Goal: Task Accomplishment & Management: Manage account settings

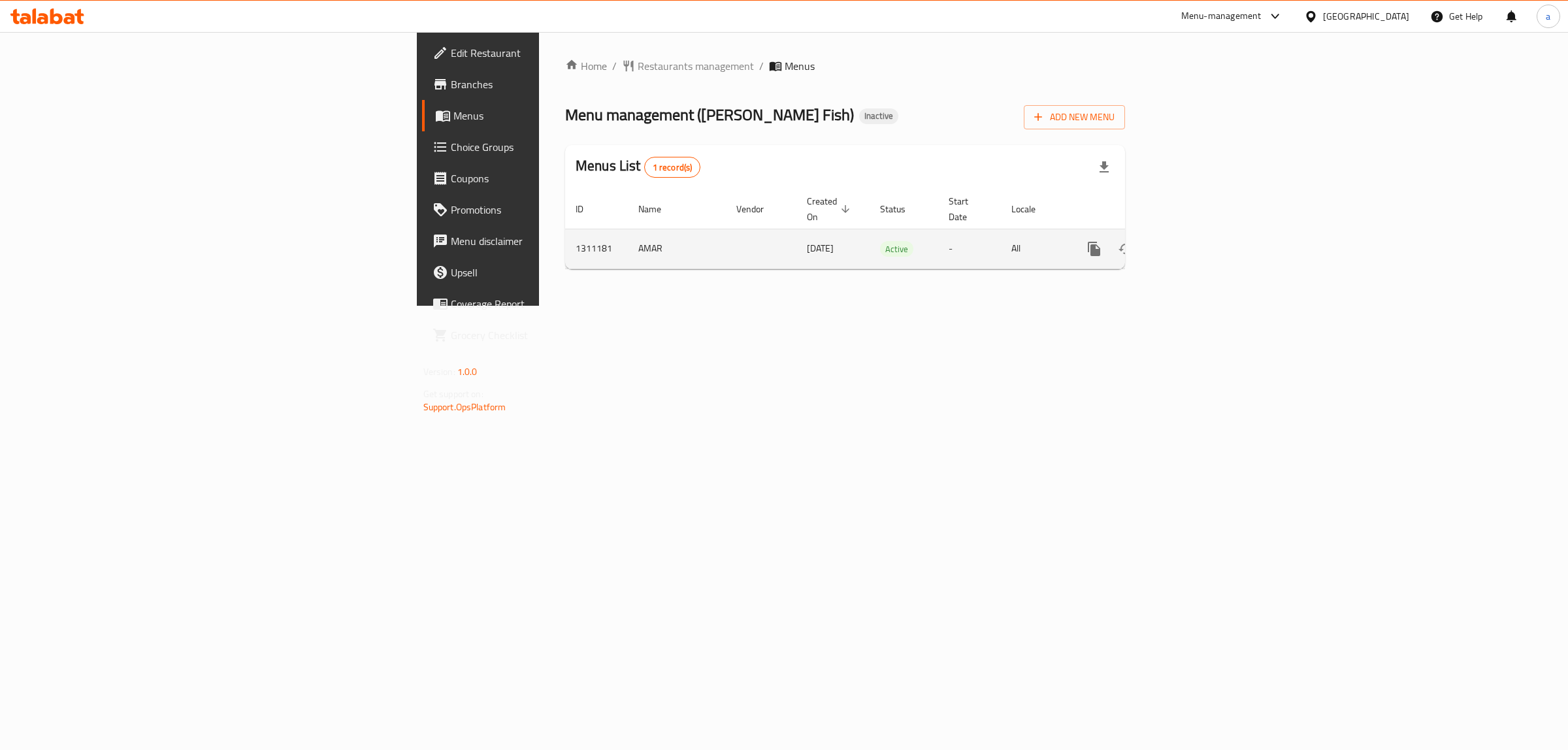
click at [1196, 241] on icon "enhanced table" at bounding box center [1189, 249] width 16 height 16
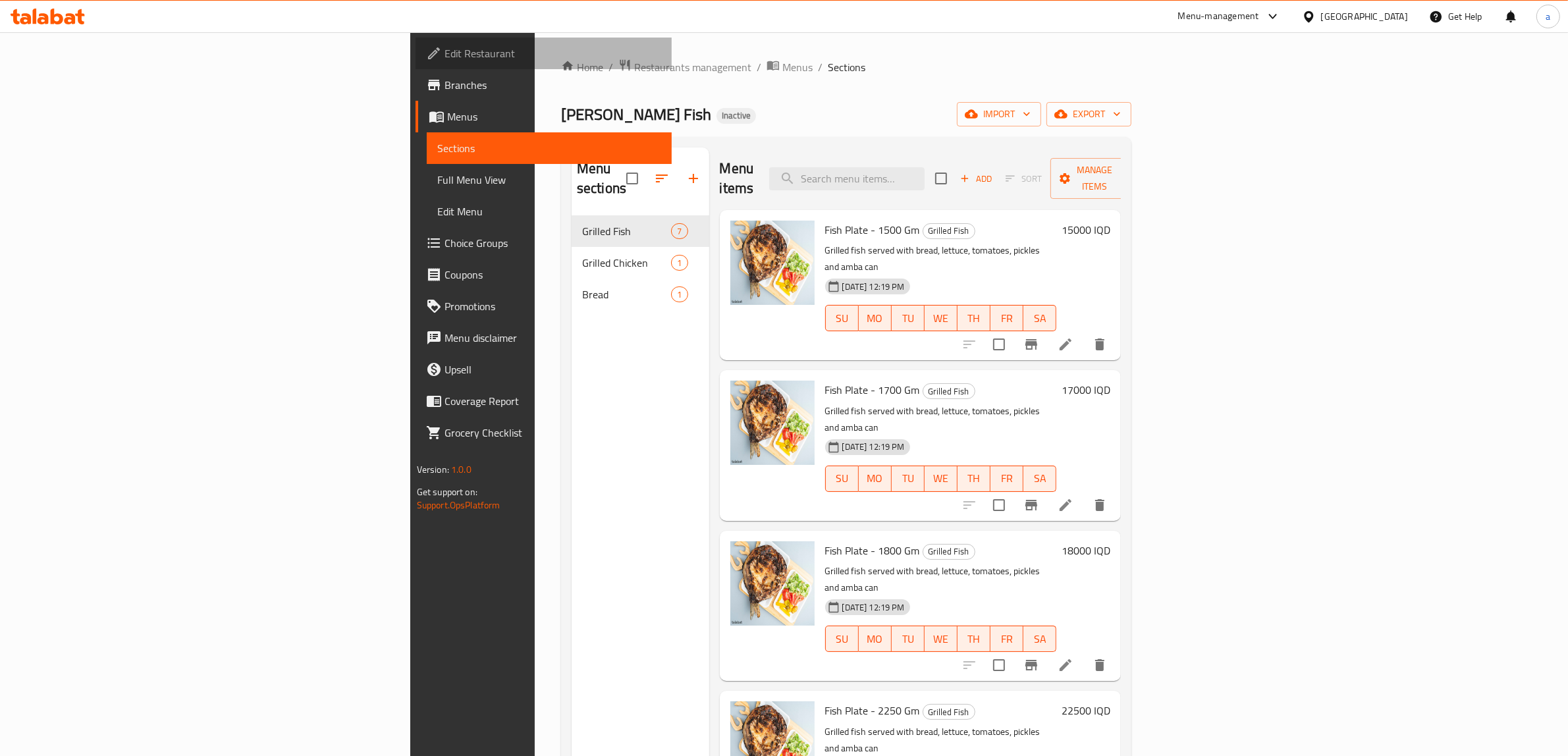
click at [444, 46] on span "Edit Restaurant" at bounding box center [553, 53] width 218 height 16
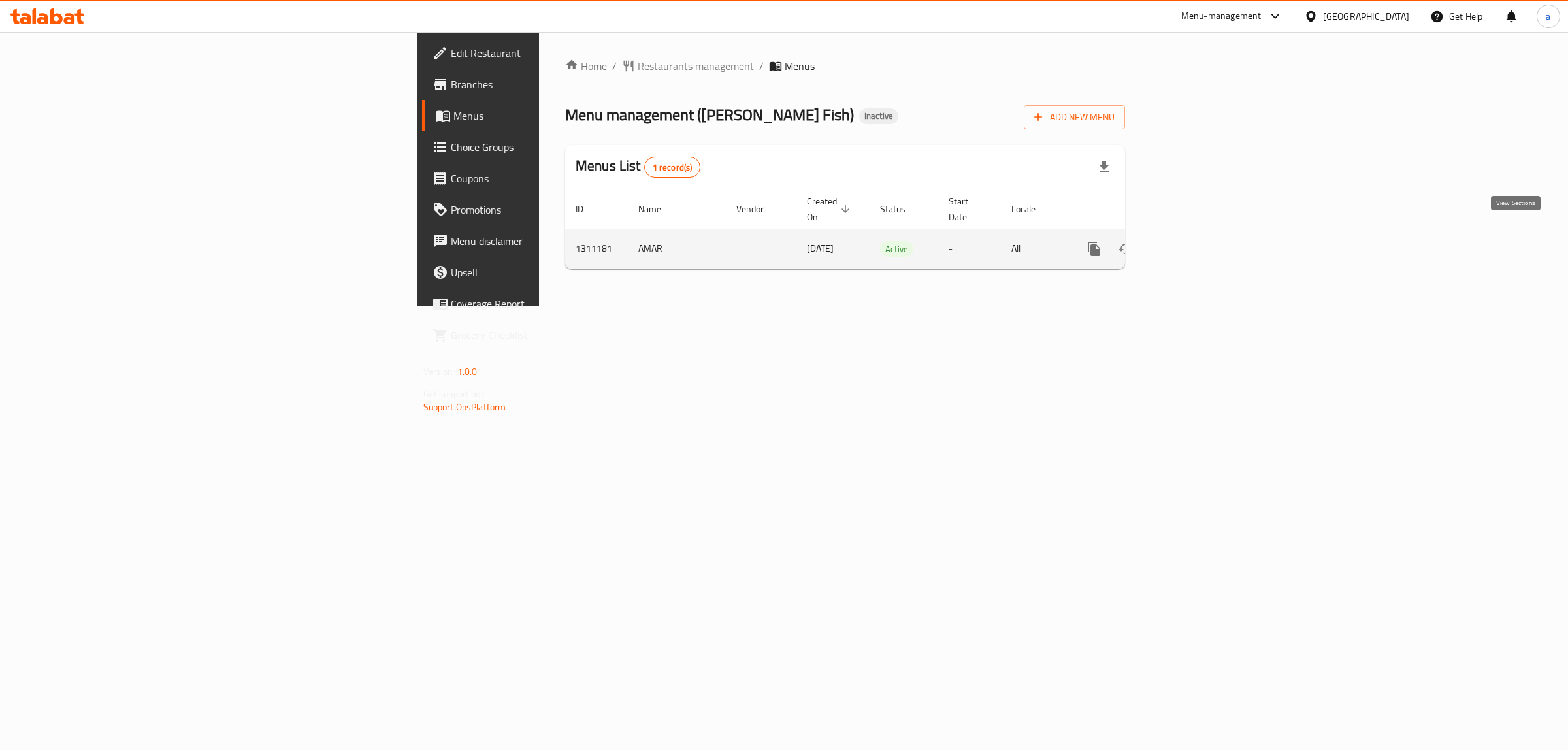
click at [1204, 246] on link "enhanced table" at bounding box center [1188, 249] width 31 height 31
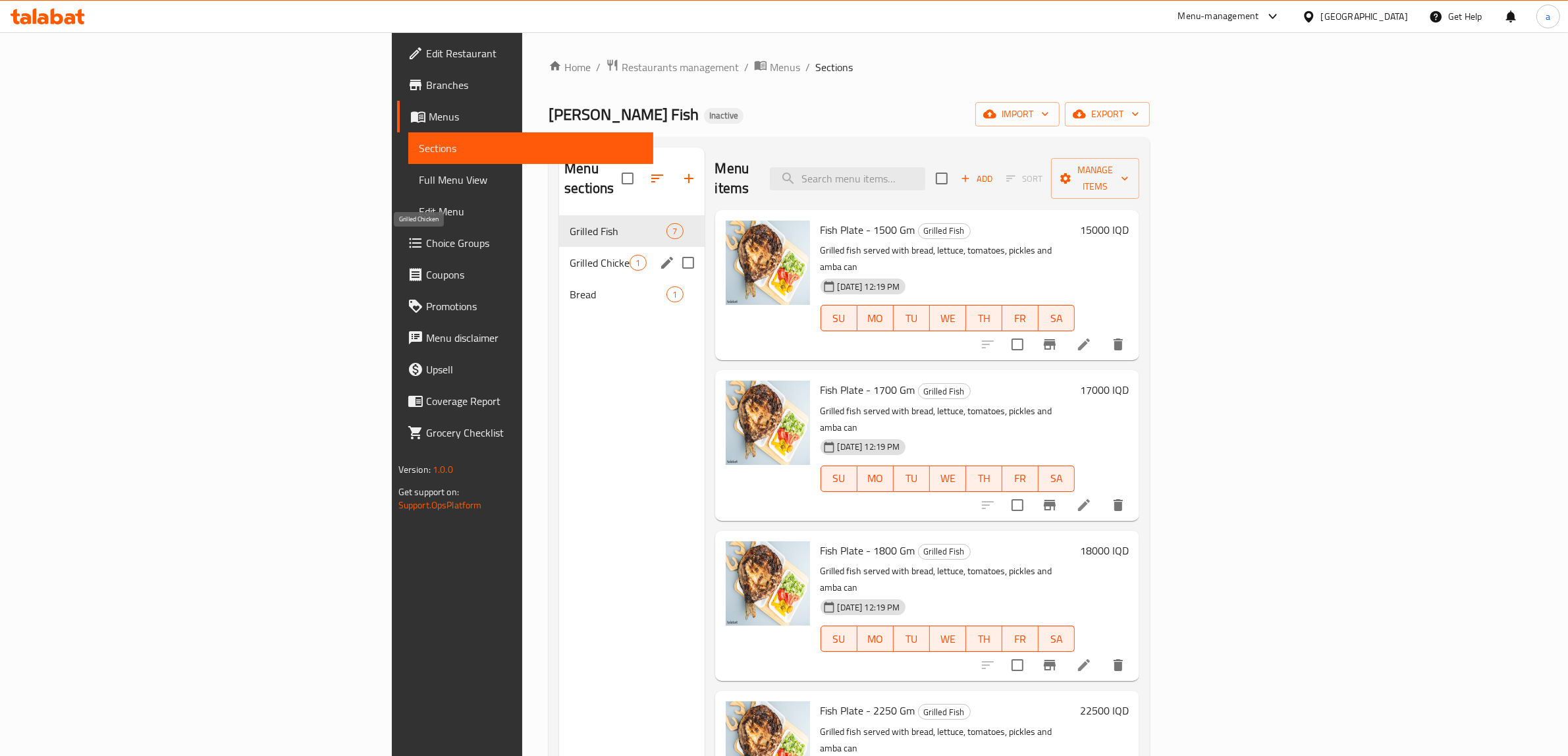
click at [570, 255] on span "Grilled Chicken" at bounding box center [599, 263] width 60 height 16
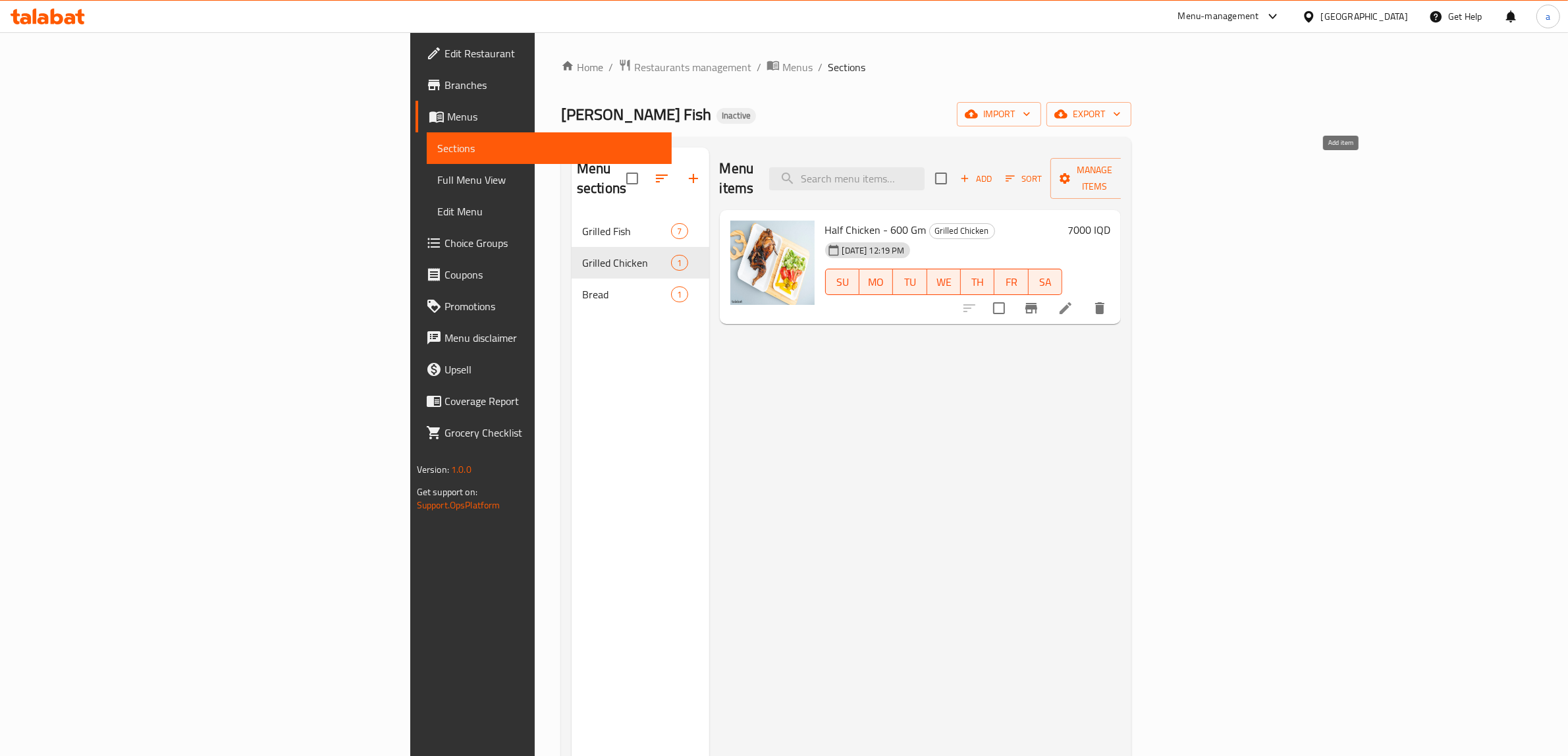
click at [994, 171] on span "Add" at bounding box center [976, 179] width 36 height 15
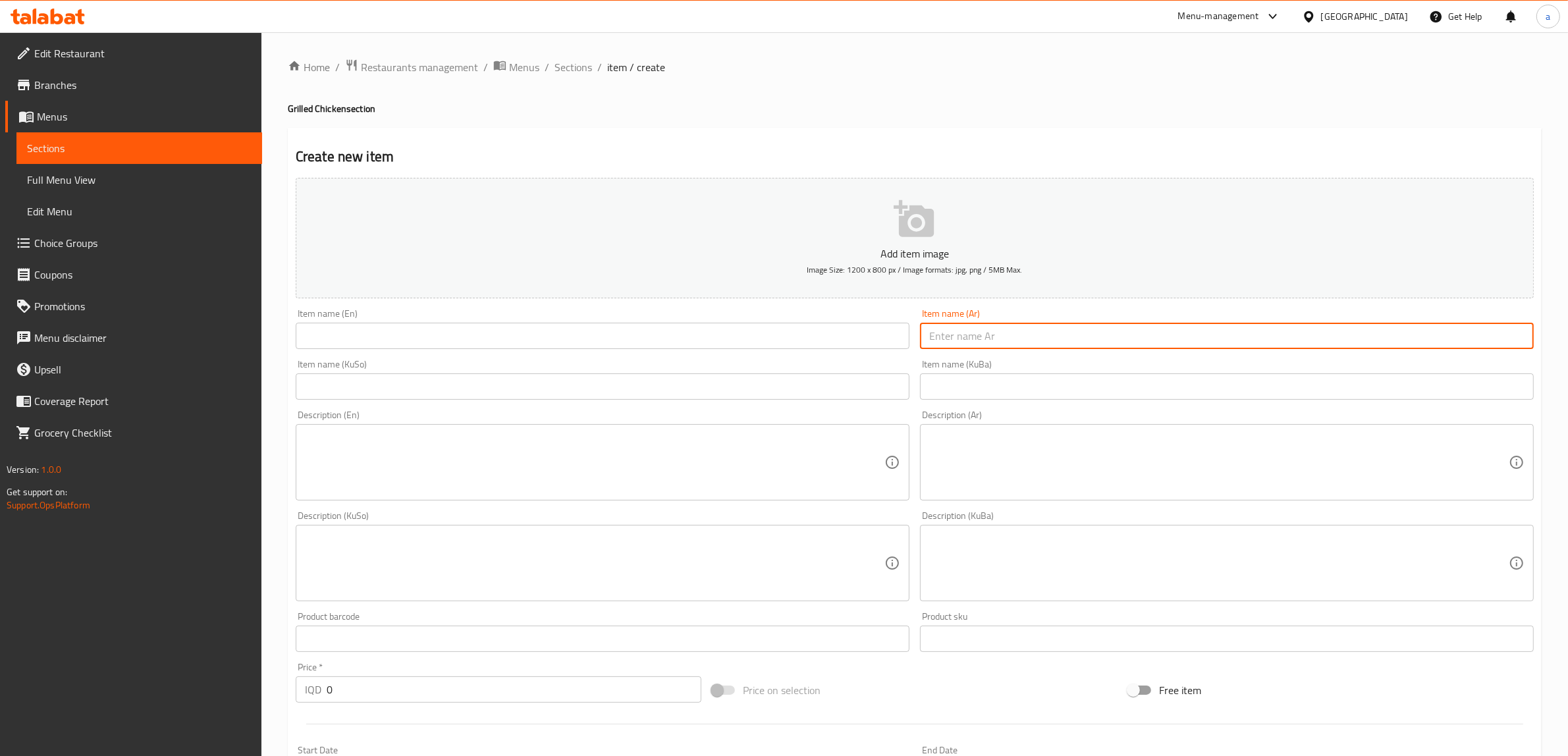
click at [989, 338] on input "text" at bounding box center [1227, 336] width 614 height 27
paste input "طبق دجاج"
type input "طبق دجاج"
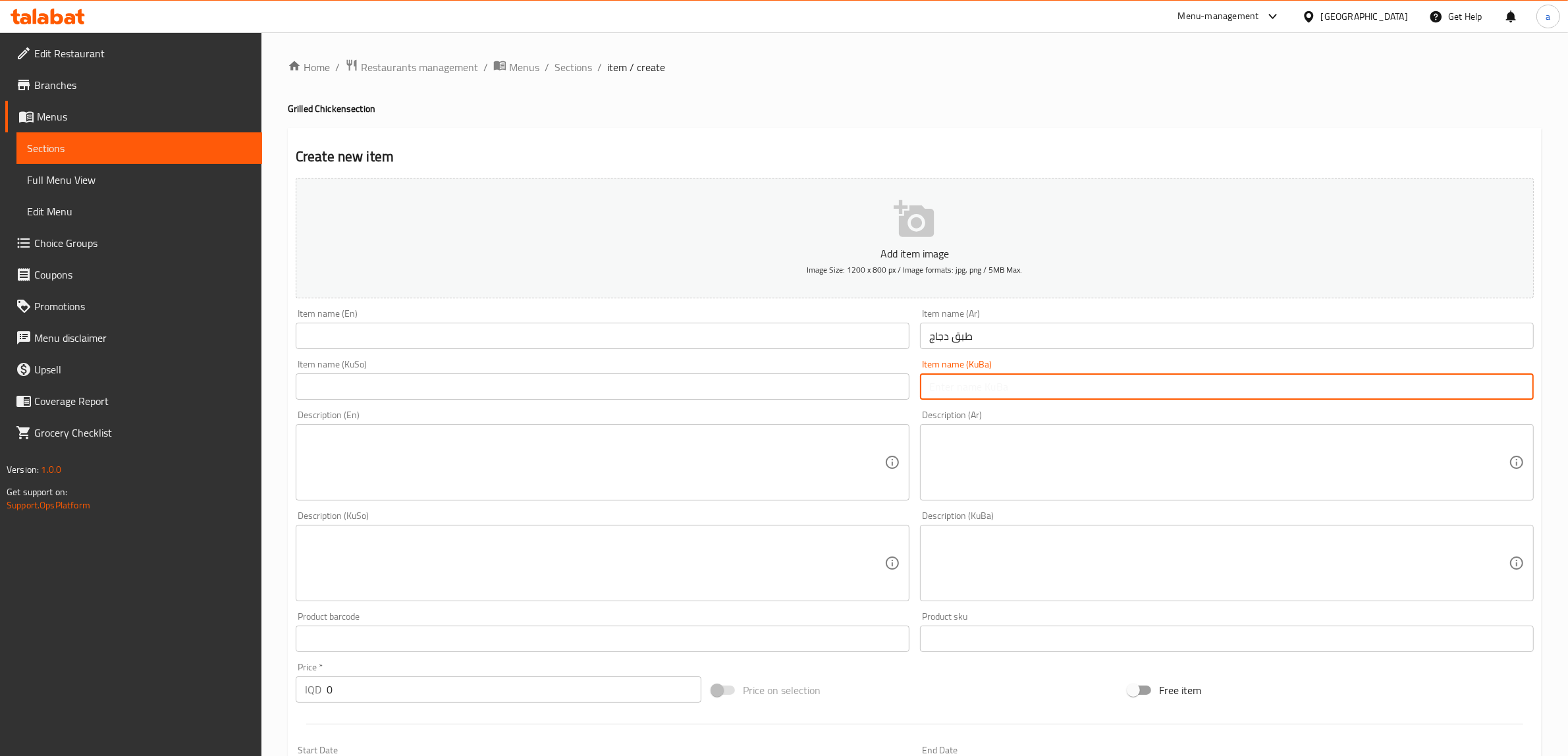
drag, startPoint x: 953, startPoint y: 394, endPoint x: 952, endPoint y: 387, distance: 7.1
click at [956, 390] on input "text" at bounding box center [1227, 387] width 614 height 27
paste input "قابی مریشک"
type input "قابی مریشک"
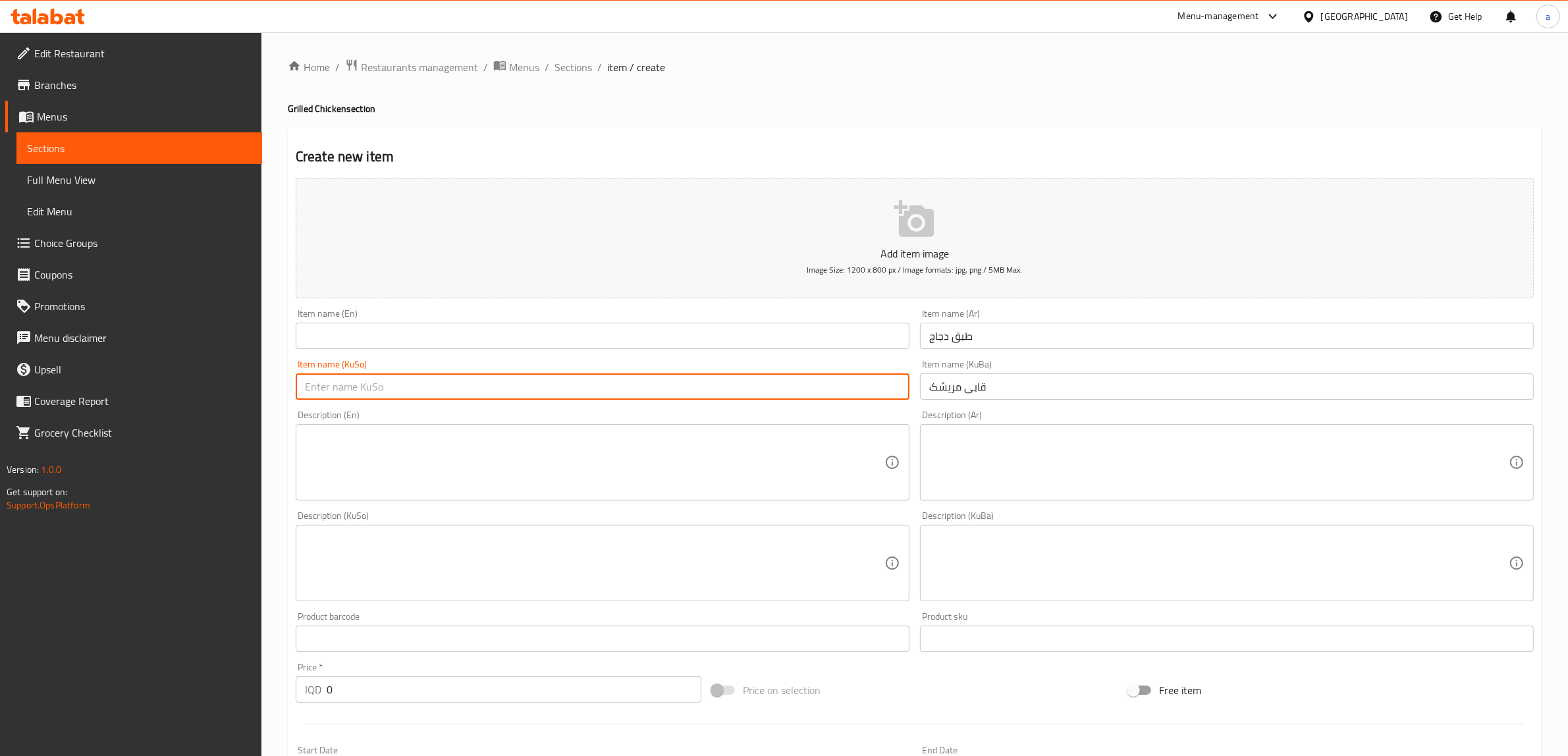
click at [767, 392] on input "text" at bounding box center [602, 387] width 614 height 27
paste input "قابی مریشک"
type input "قابی مریشک"
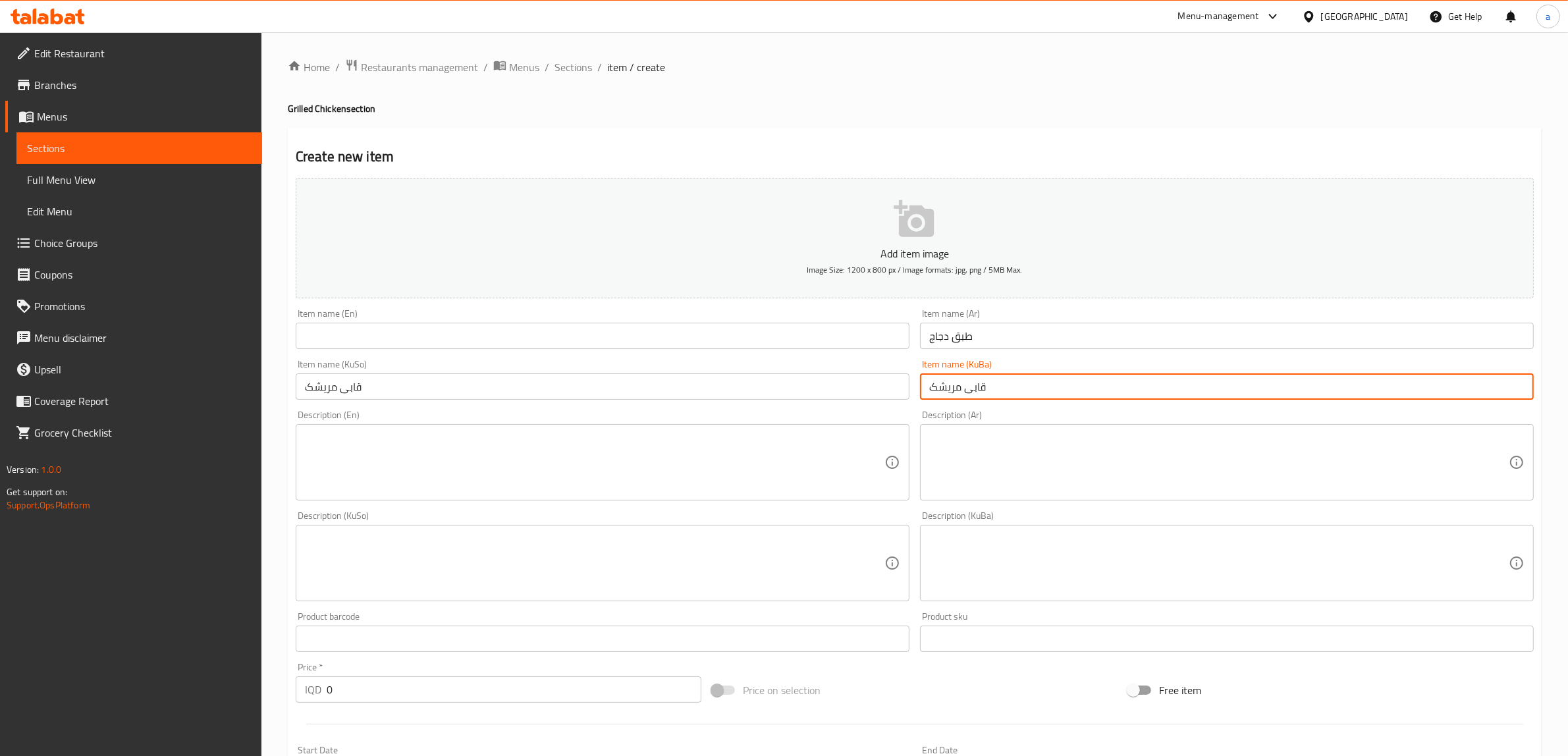
click at [978, 390] on input "قابی مریشک" at bounding box center [1227, 387] width 614 height 27
click at [972, 392] on input "قابی مریشک" at bounding box center [1227, 387] width 614 height 27
click at [975, 392] on input "قابی مریشک" at bounding box center [1227, 387] width 614 height 27
click at [970, 390] on input "قابی مریشک" at bounding box center [1227, 387] width 614 height 27
drag, startPoint x: 969, startPoint y: 390, endPoint x: 976, endPoint y: 390, distance: 7.0
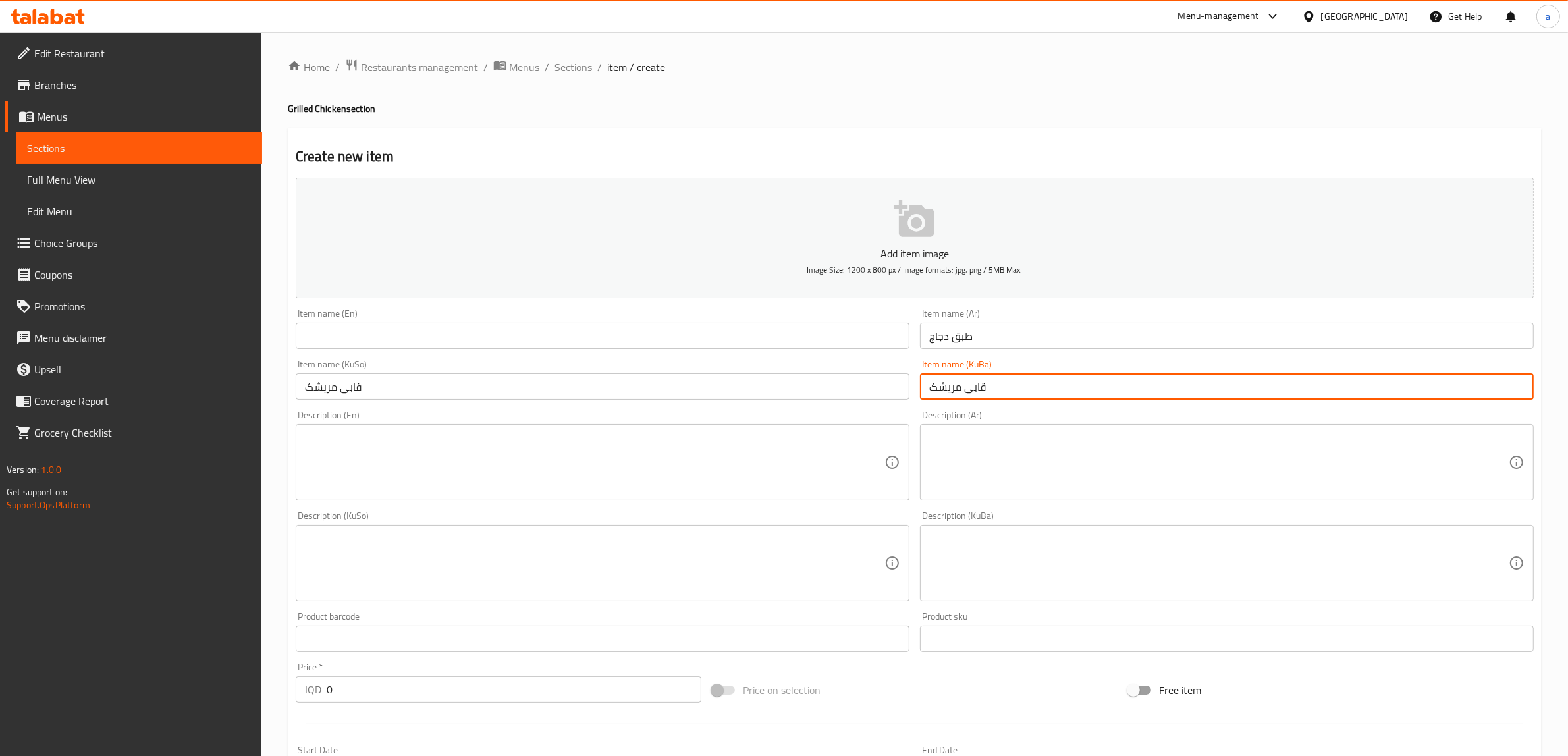
click at [976, 390] on input "قابی مریشک" at bounding box center [1227, 387] width 614 height 27
drag, startPoint x: 1011, startPoint y: 383, endPoint x: 866, endPoint y: 404, distance: 146.5
click at [866, 404] on div "Add item image Image Size: 1200 x 800 px / Image formats: jpg, png / 5MB Max. I…" at bounding box center [915, 532] width 1249 height 719
type input "قاپی مریشک"
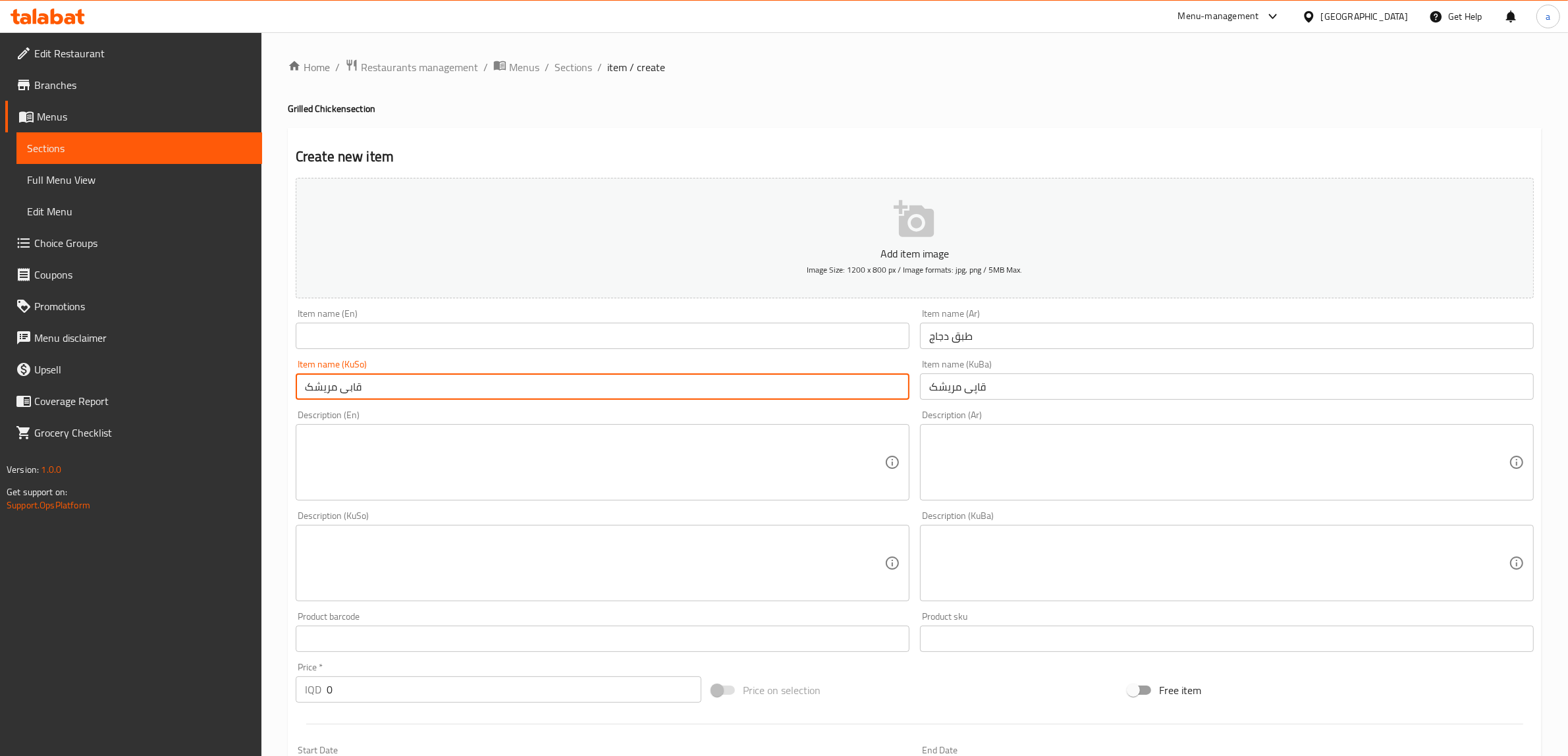
drag, startPoint x: 507, startPoint y: 387, endPoint x: 1, endPoint y: 456, distance: 510.7
click at [1, 456] on div "Edit Restaurant Branches Menus Sections Full Menu View Edit Menu Choice Groups …" at bounding box center [784, 557] width 1568 height 1050
paste input "پ"
type input "قاپی مریشک"
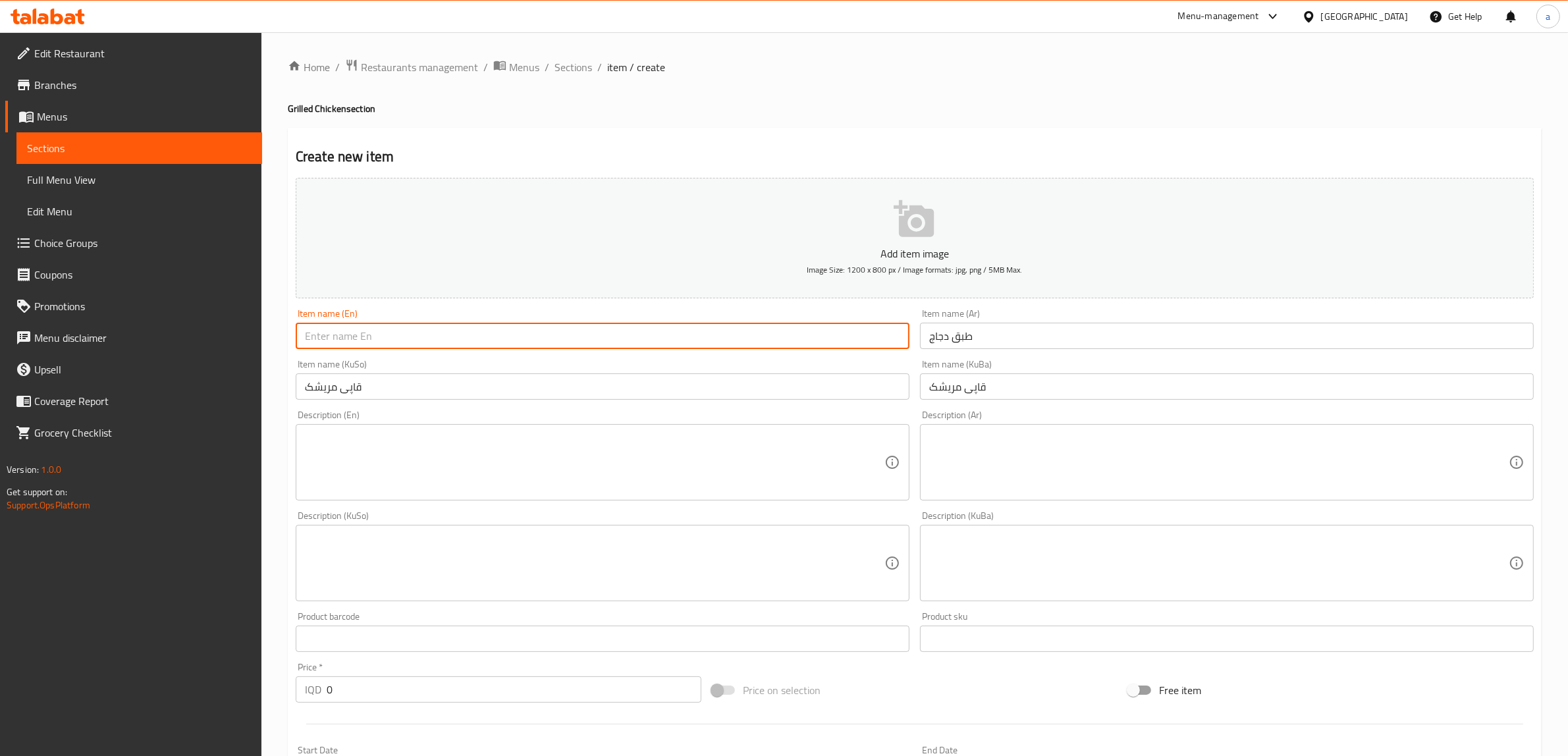
click at [358, 335] on input "text" at bounding box center [602, 336] width 614 height 27
paste input "Chicken plate"
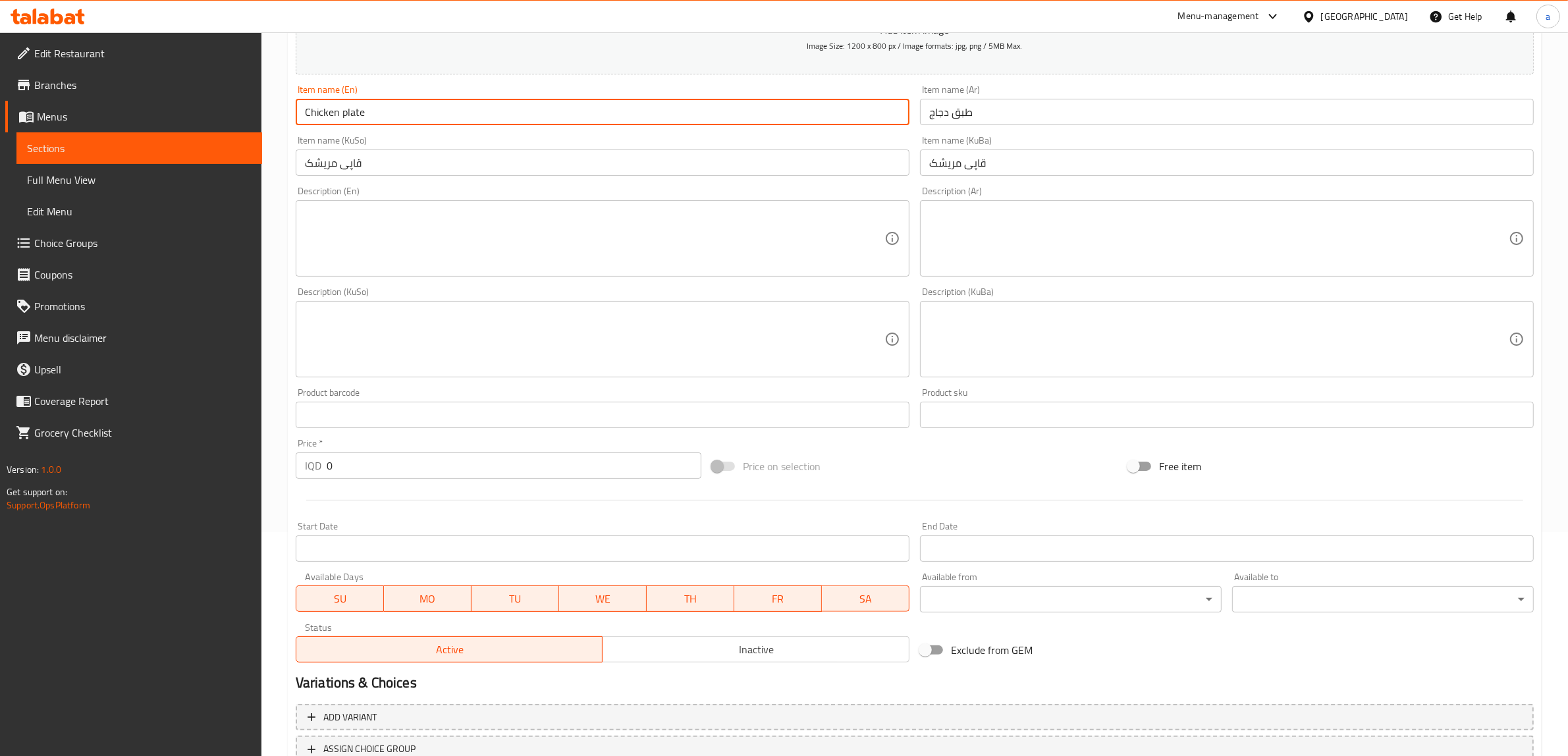
scroll to position [247, 0]
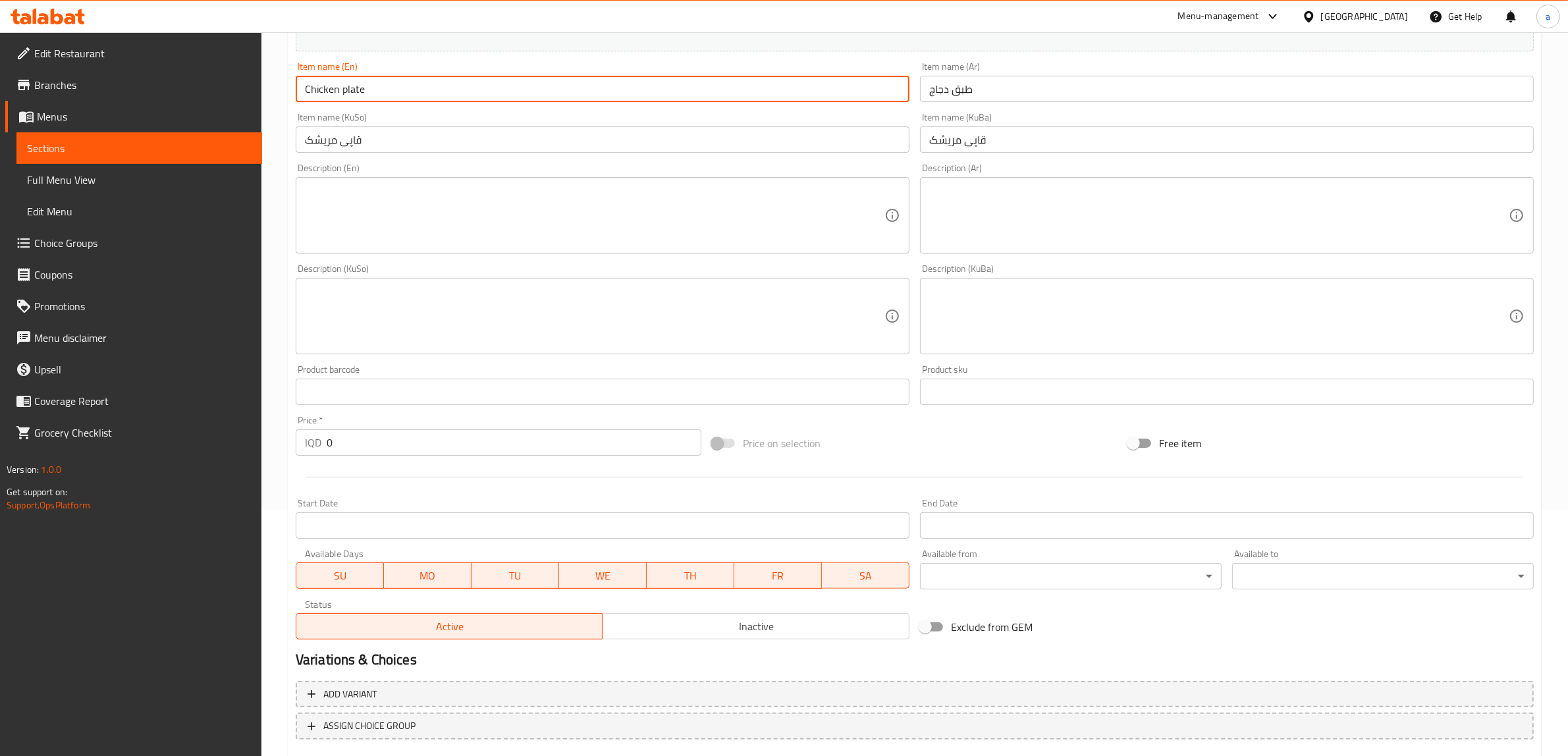
click at [354, 86] on input "Chicken plate" at bounding box center [602, 89] width 614 height 27
click at [387, 83] on input "Chicken plate" at bounding box center [602, 89] width 614 height 27
drag, startPoint x: 403, startPoint y: 94, endPoint x: 143, endPoint y: 100, distance: 260.1
click at [143, 100] on div "Edit Restaurant Branches Menus Sections Full Menu View Edit Menu Choice Groups …" at bounding box center [784, 310] width 1568 height 1050
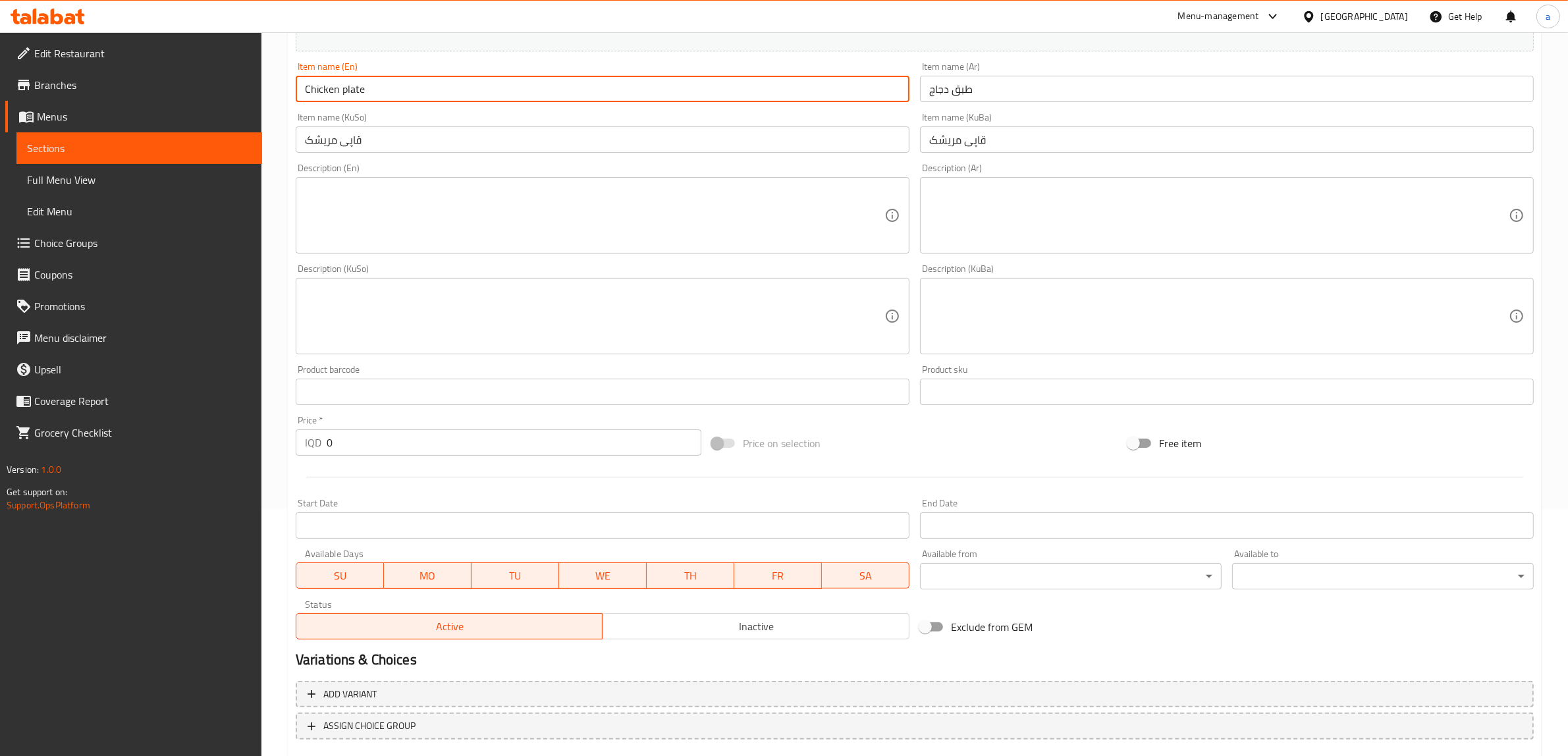
paste input "P"
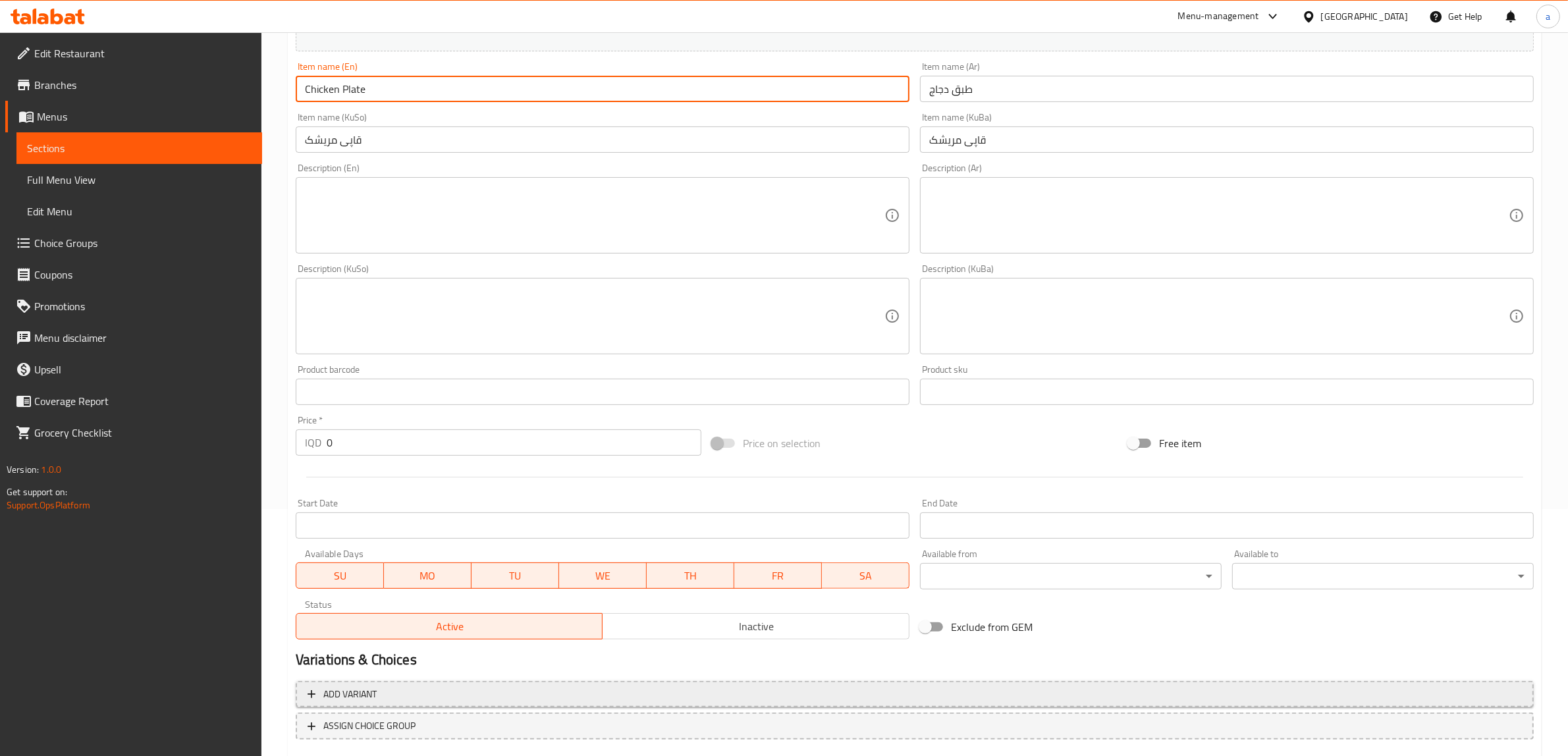
type input "Chicken Plate"
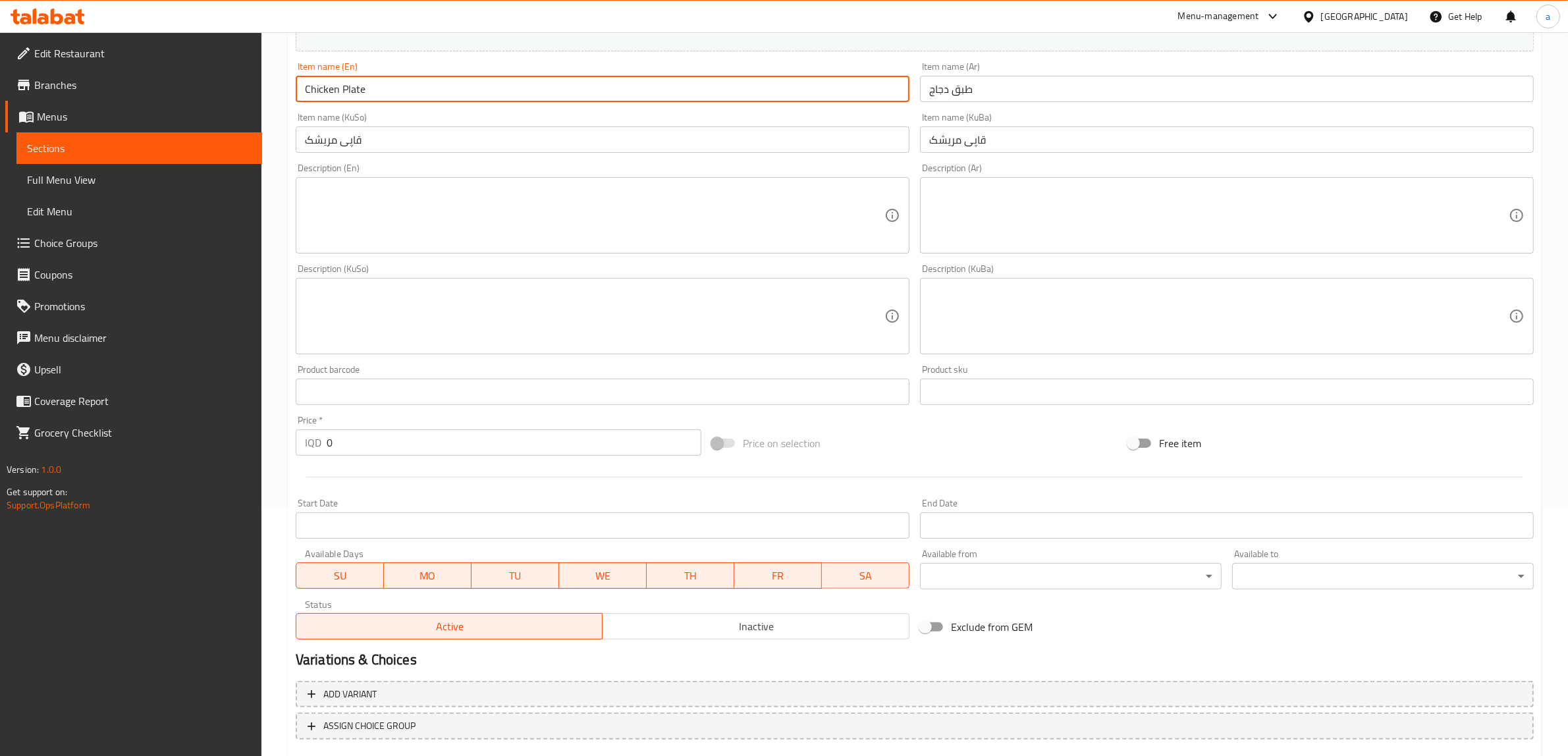
click at [469, 201] on textarea at bounding box center [594, 215] width 580 height 62
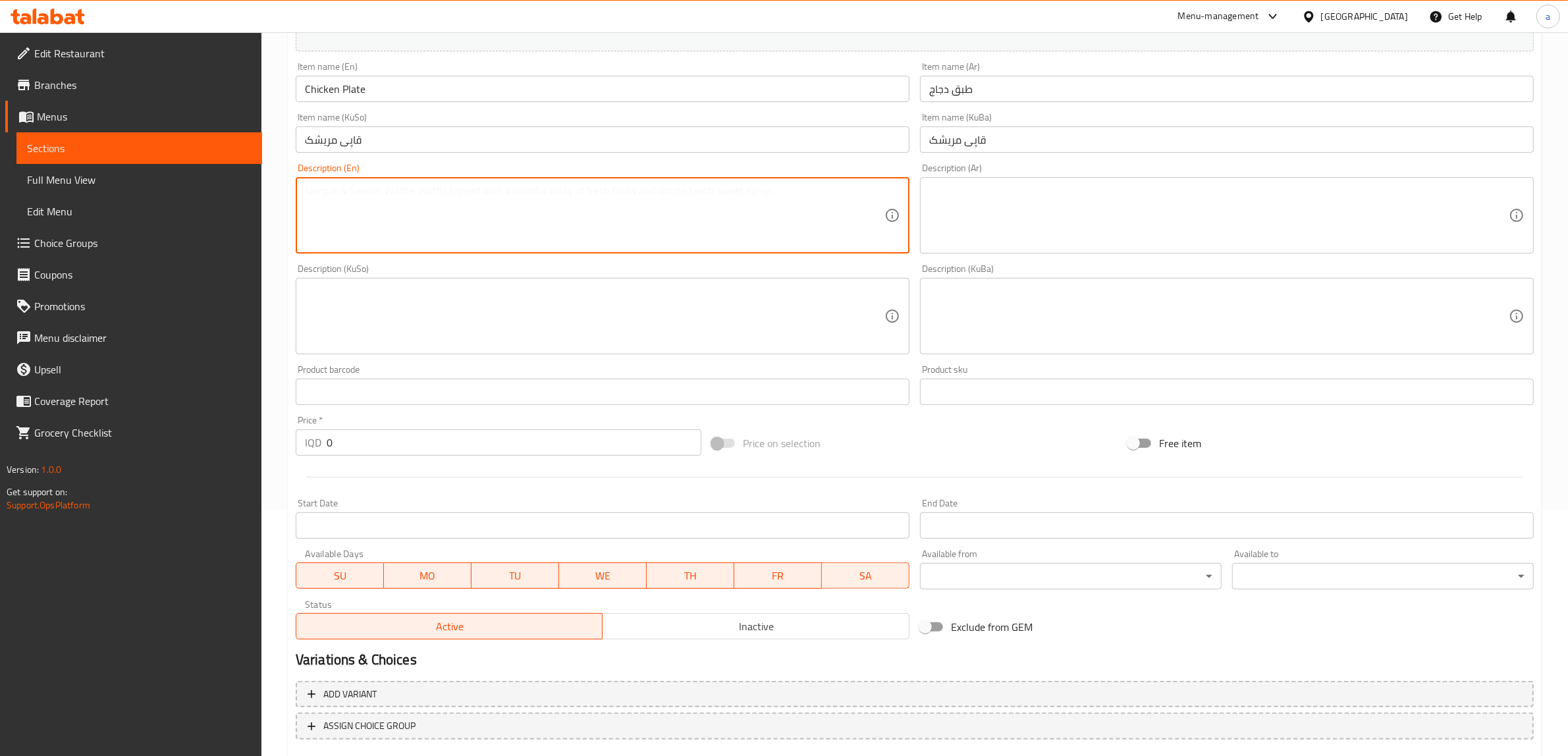
paste textarea "اختيارك من الوزن دجاج مشوي يقدم مع خبز, طبق خس, طماطم ومخلل وعلبة عمبة."
drag, startPoint x: 583, startPoint y: 192, endPoint x: 775, endPoint y: 214, distance: 193.3
click at [775, 214] on textarea "اختيارك من الوزن دجاج مشوي يقدم مع خبز, طبق خس, طماطم ومخلل وعلبة عمبة." at bounding box center [594, 215] width 580 height 62
click at [745, 195] on textarea "اختيارك من الوزن دجاج مشوي يقدم مع خبز, طبق خس, طماطم ومخلل وعلبة عمبة." at bounding box center [594, 215] width 580 height 62
drag, startPoint x: 726, startPoint y: 187, endPoint x: 604, endPoint y: 197, distance: 122.4
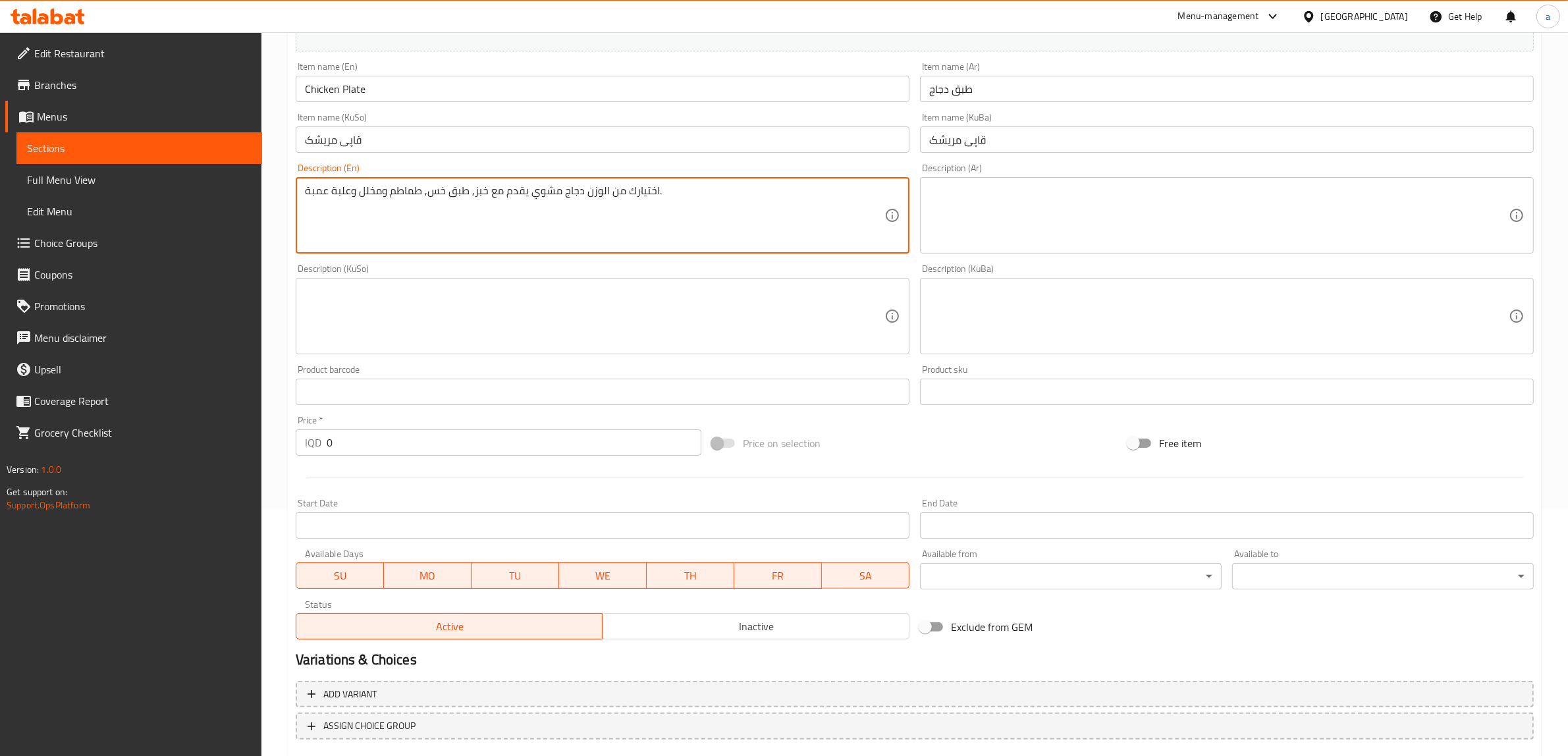
click at [604, 197] on textarea "اختيارك من الوزن دجاج مشوي يقدم مع خبز, طبق خس, طماطم ومخلل وعلبة عمبة." at bounding box center [594, 215] width 580 height 62
click at [783, 185] on textarea "اختيارك من الوزن دجاج مشوي يقدم مع خبز, طبق خس, طماطم ومخلل وعلبة عمبة." at bounding box center [594, 215] width 580 height 62
drag, startPoint x: 808, startPoint y: 192, endPoint x: 832, endPoint y: 185, distance: 25.0
click at [898, 183] on div "اختيارك من الوزن دجاج مشوي يقدم مع خبز, طبق خس, طماطم ومخلل وعلبة عمبة. Descrip…" at bounding box center [602, 215] width 614 height 77
click at [817, 189] on textarea "اختيارك من الوزن دجاج مشوي يقدم مع خبز, طبق خس, طماطم ومخلل وعلبة عمبة." at bounding box center [594, 215] width 580 height 62
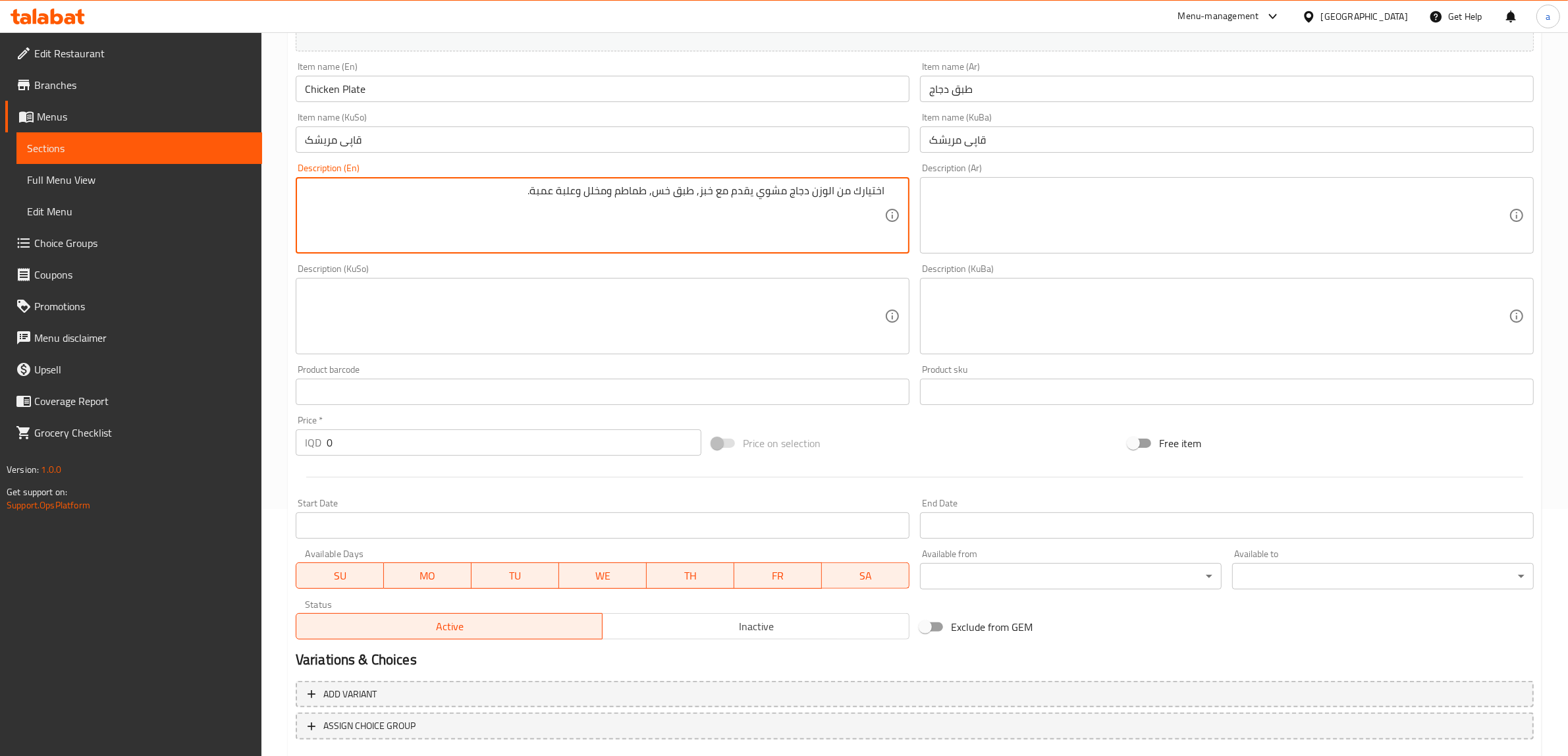
drag, startPoint x: 809, startPoint y: 192, endPoint x: 901, endPoint y: 193, distance: 92.0
click at [901, 193] on div "اختيارك من الوزن دجاج مشوي يقدم مع خبز, طبق خس, طماطم ومخلل وعلبة عمبة. Descrip…" at bounding box center [602, 215] width 614 height 77
drag, startPoint x: 592, startPoint y: 190, endPoint x: 611, endPoint y: 192, distance: 19.1
click at [611, 192] on textarea "دجاج مشوي يقدم مع خبز, طبق خس, طماطم ومخلل وعلبة عمبة." at bounding box center [594, 215] width 580 height 62
drag, startPoint x: 693, startPoint y: 193, endPoint x: 684, endPoint y: 192, distance: 9.1
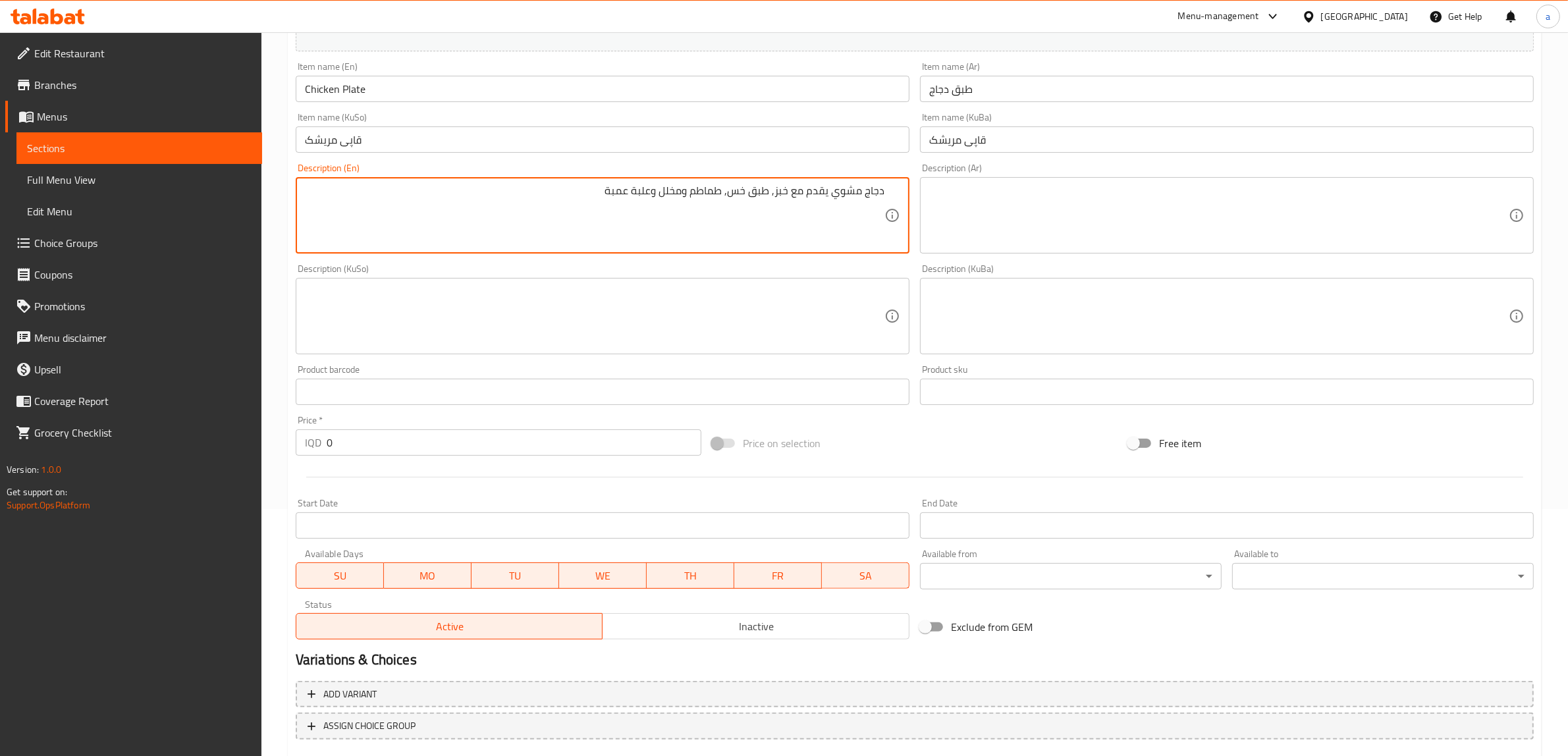
click at [684, 192] on textarea "دجاج مشوي يقدم مع خبز, طبق خس, طماطم ومخلل وعلبة عمبة" at bounding box center [594, 215] width 580 height 62
type textarea "دجاج مشوي يقدم مع خبز, طبق خس, طماطم، مخلل وعلبة عمبة"
drag, startPoint x: 594, startPoint y: 189, endPoint x: 957, endPoint y: 195, distance: 363.0
click at [957, 195] on div "Add item image Image Size: 1200 x 800 px / Image formats: jpg, png / 5MB Max. I…" at bounding box center [915, 285] width 1249 height 719
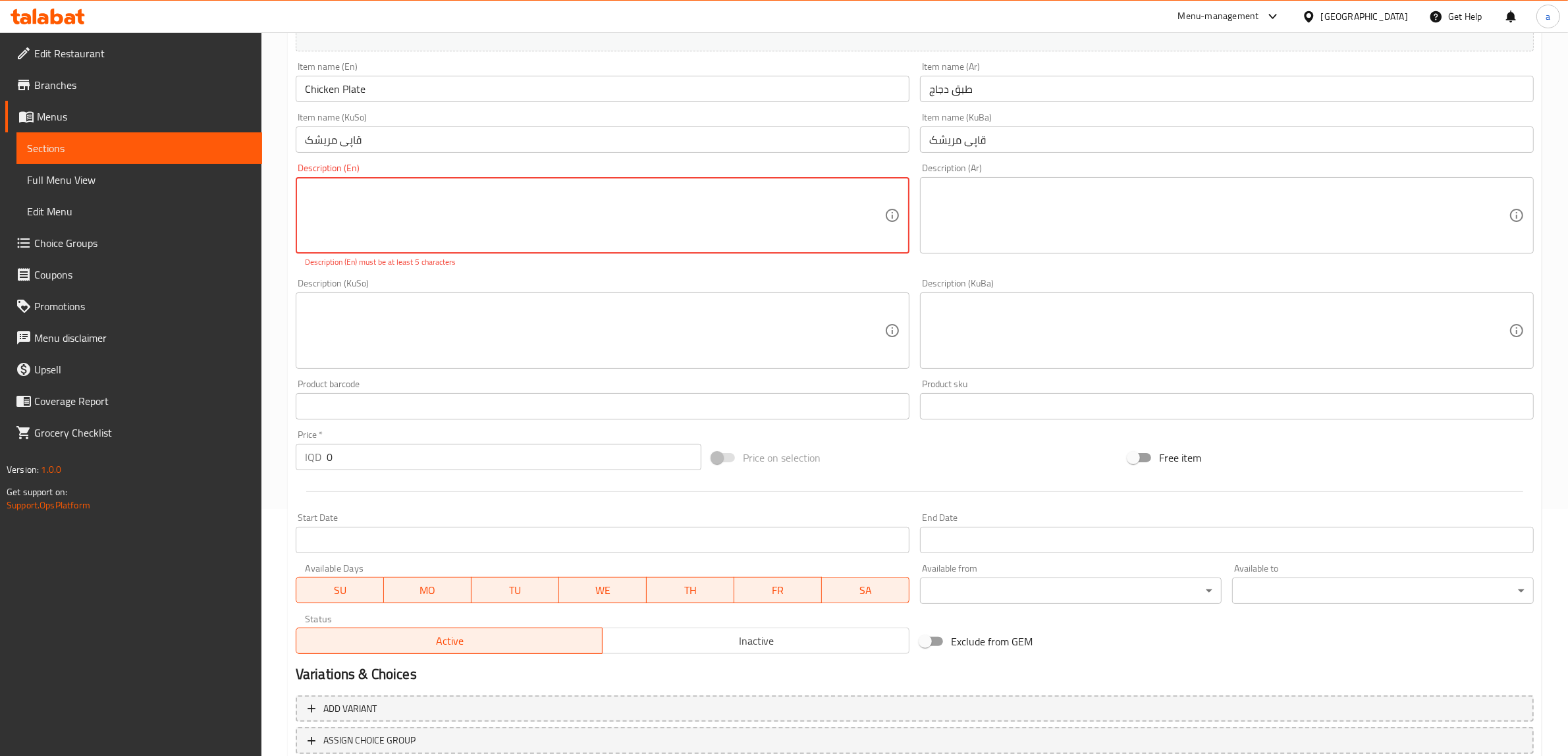
click at [637, 218] on textarea at bounding box center [594, 215] width 580 height 62
paste textarea "Grilled chicken served with bread, plate of lettuce, tomatoes, pickles and can …"
type textarea "Grilled chicken served with bread, plate of lettuce, tomatoes, pickles and can …"
click at [990, 213] on textarea at bounding box center [1219, 215] width 580 height 62
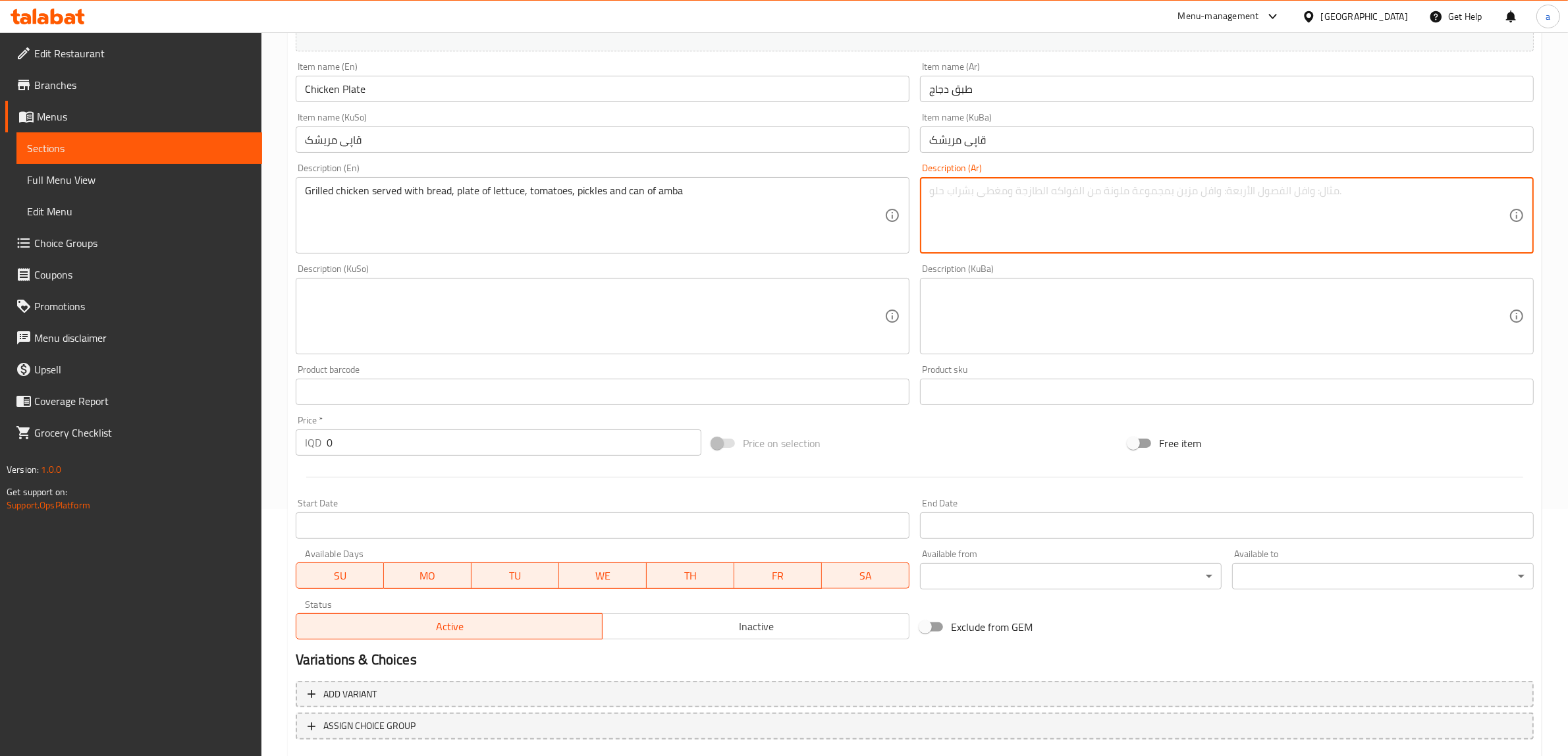
paste textarea "دجاج مشوي يقدم مع خبز, طبق خس, طماطم، مخلل وعلبة عمبة"
type textarea "دجاج مشوي يقدم مع خبز, طبق خس, طماطم، مخلل وعلبة عمبة"
click at [591, 329] on textarea at bounding box center [594, 316] width 580 height 62
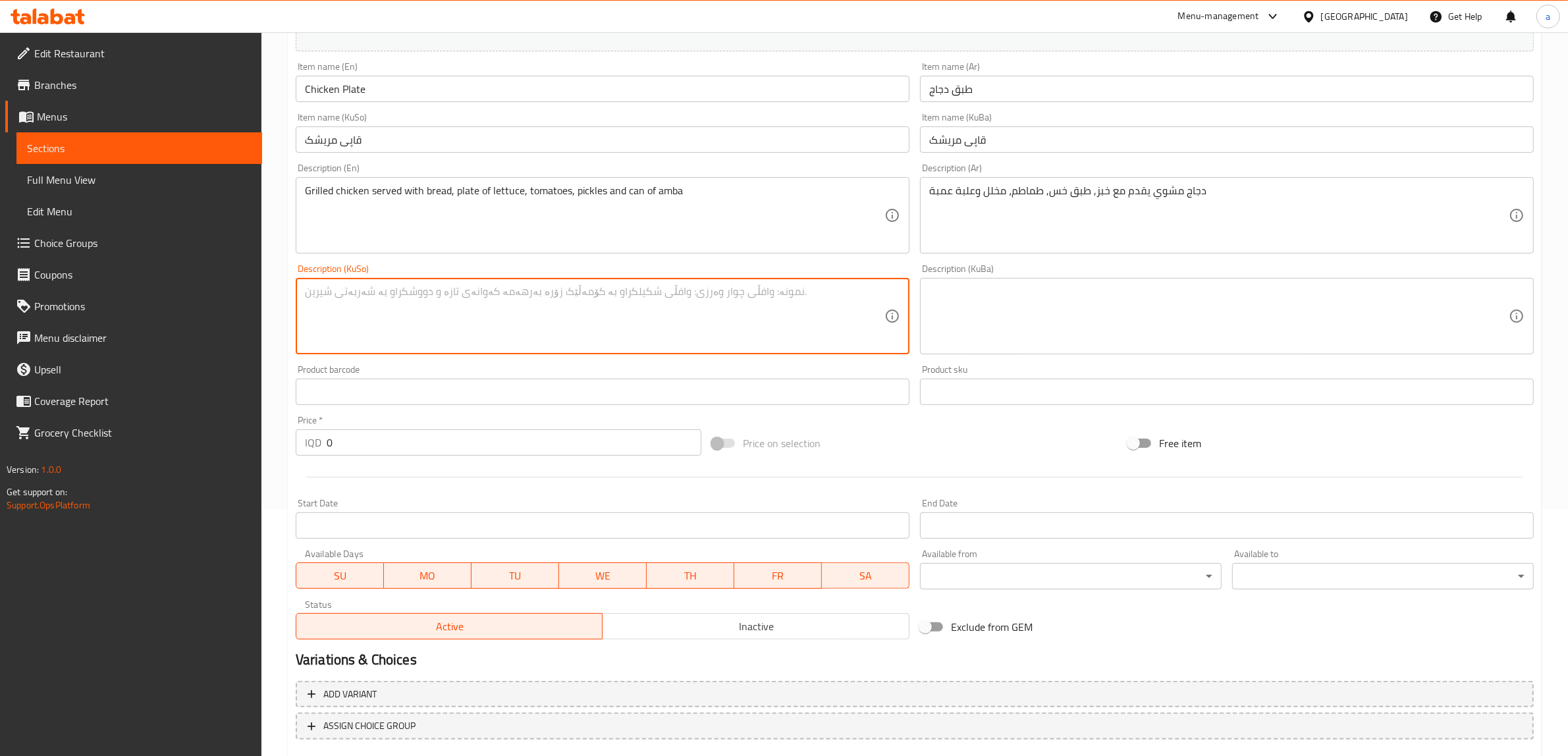
paste textarea "مریشکی برژاو لەگەڵ نان، قاپی کاهوو، تەماتە، تورشی و قتووی عەمبە"
type textarea "مریشکی برژاو لەگەڵ نان، قاپی کاهوو، تەماتە، تورشی و قتووی عەمبە"
click at [1124, 314] on textarea at bounding box center [1219, 316] width 580 height 62
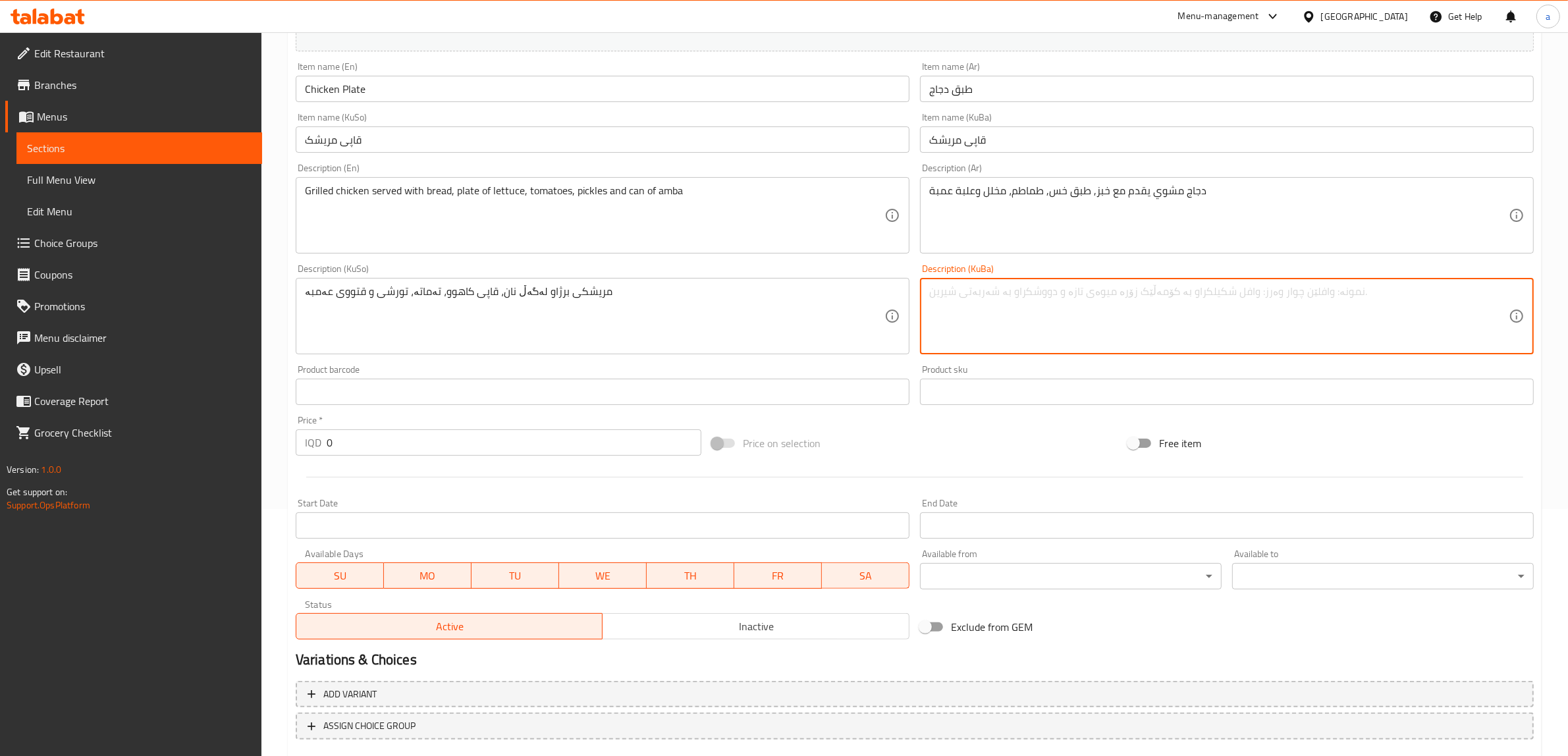
paste textarea "مریشکی برژاو لەگەڵ نان، قاپی کاهوو، تەماتە، تورشی و قتووی عەمبە"
type textarea "مریشکی برژاو لەگەڵ نان، قاپی کاهوو، تەماتە، تورشی و قتووی عەمبە"
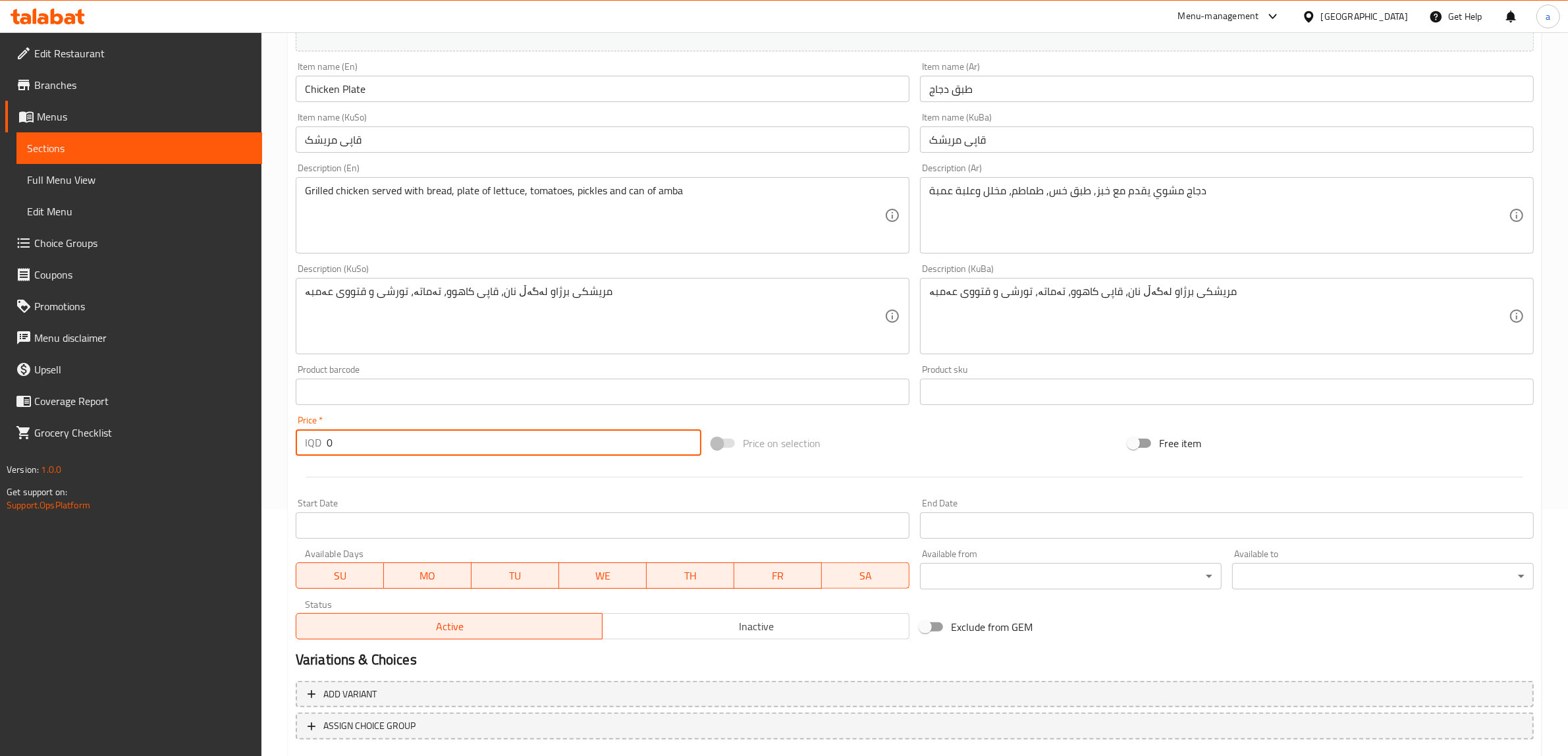
drag, startPoint x: 452, startPoint y: 427, endPoint x: 345, endPoint y: 456, distance: 110.9
click at [345, 456] on div "Price   * IQD 0 Price *" at bounding box center [498, 436] width 416 height 51
drag, startPoint x: 349, startPoint y: 449, endPoint x: 301, endPoint y: 458, distance: 48.8
click at [301, 458] on div "Price   * IQD 0 Price *" at bounding box center [498, 436] width 416 height 51
paste input "1300"
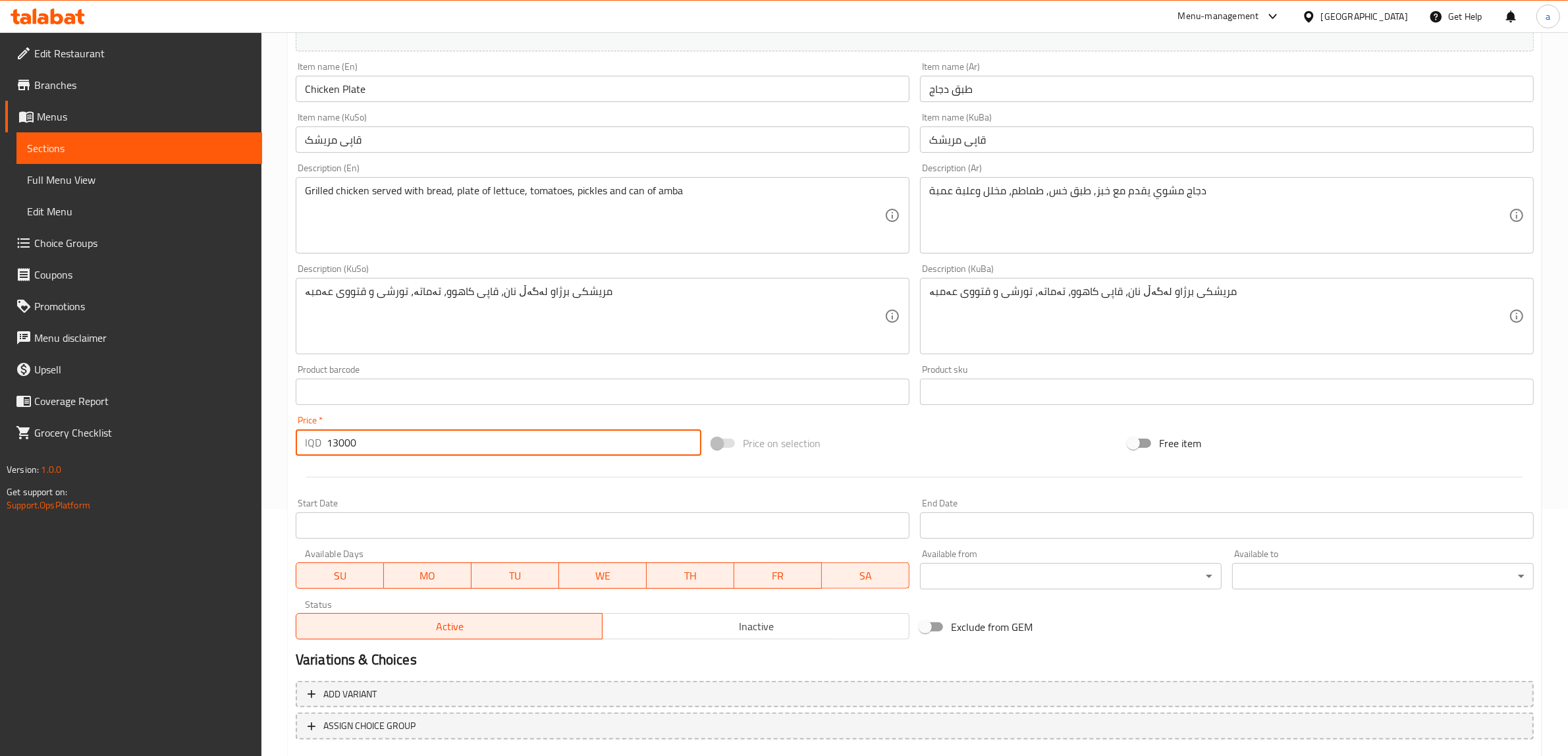
scroll to position [324, 0]
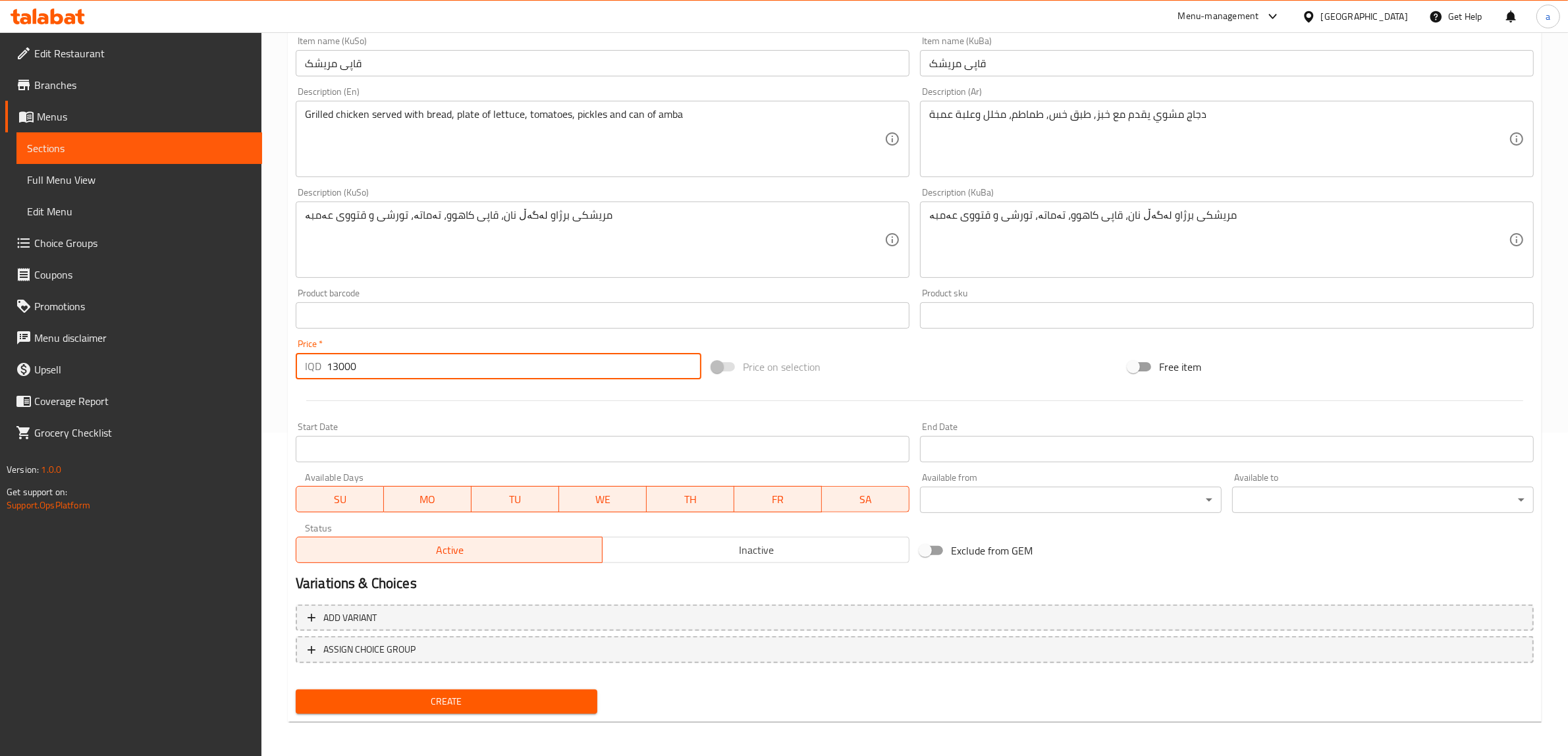
type input "13000"
click at [453, 706] on span "Create" at bounding box center [446, 701] width 281 height 16
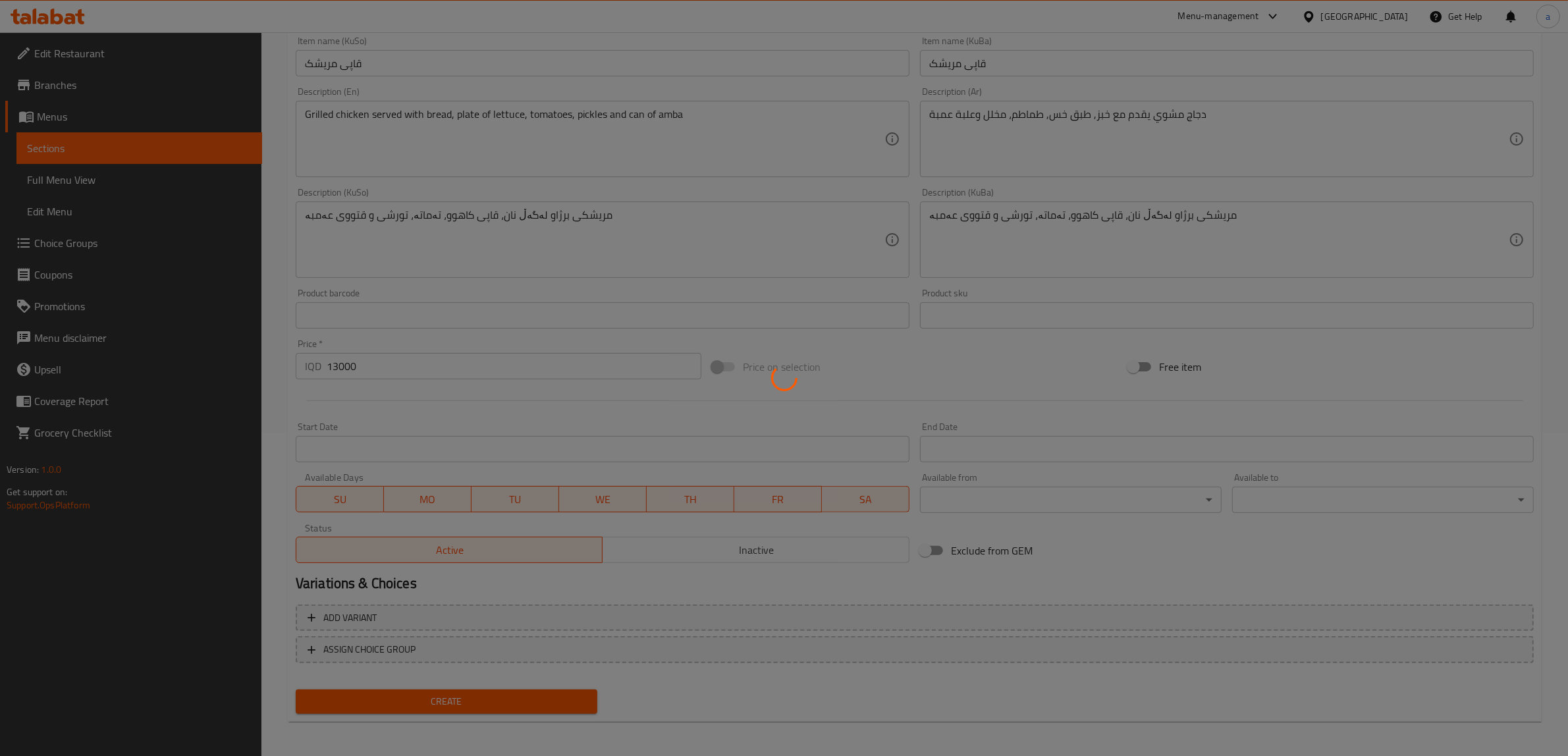
type input "0"
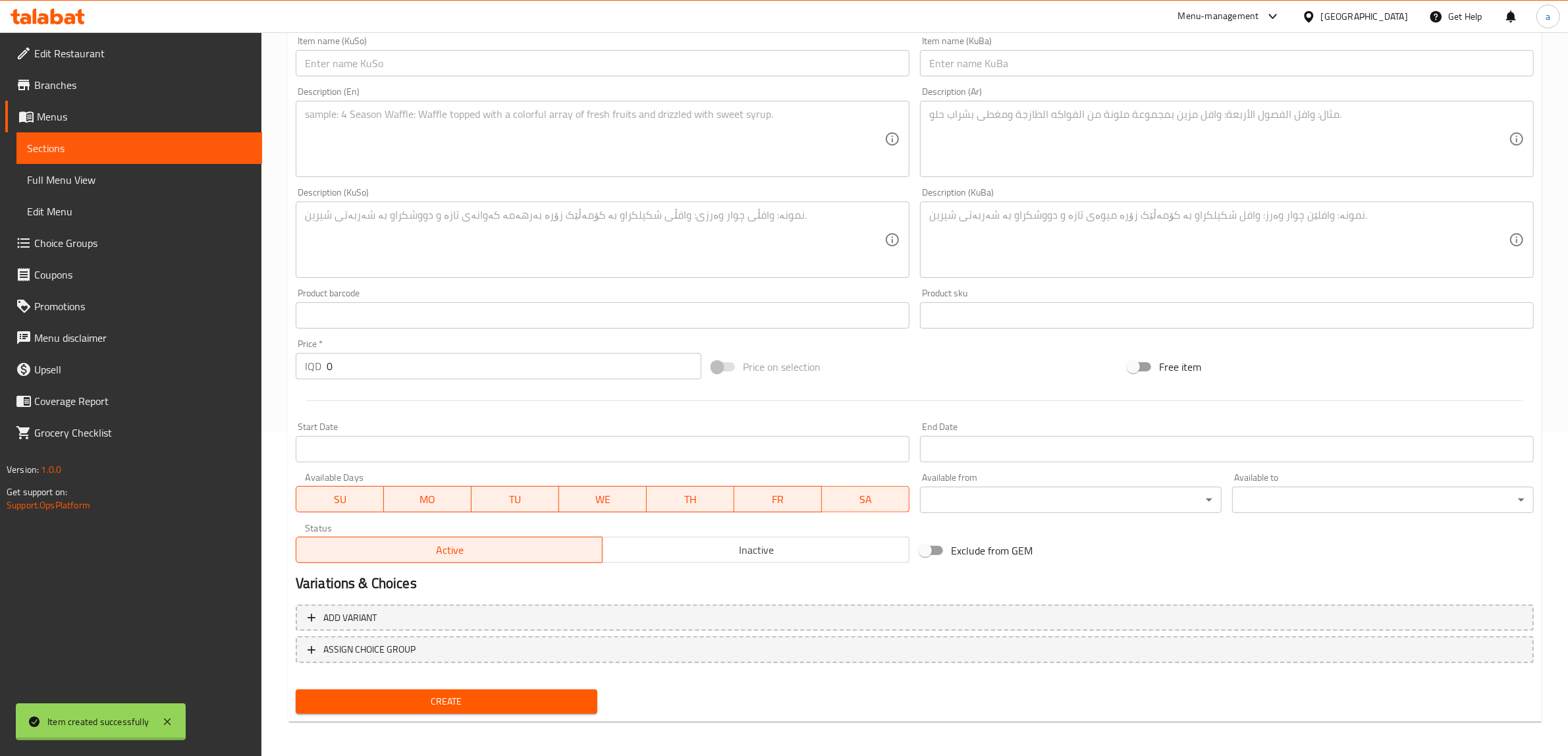
scroll to position [0, 0]
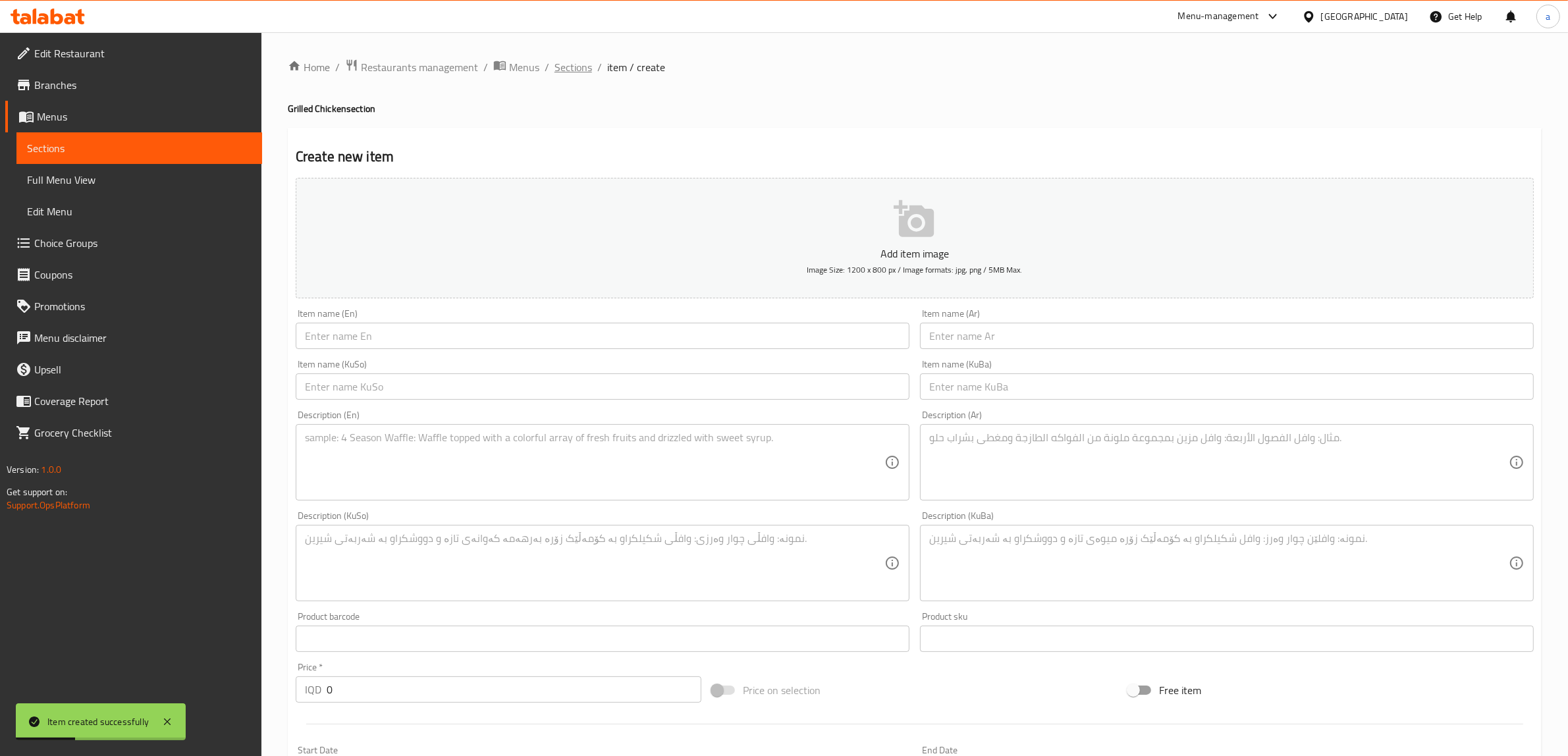
click at [571, 67] on span "Sections" at bounding box center [573, 67] width 37 height 16
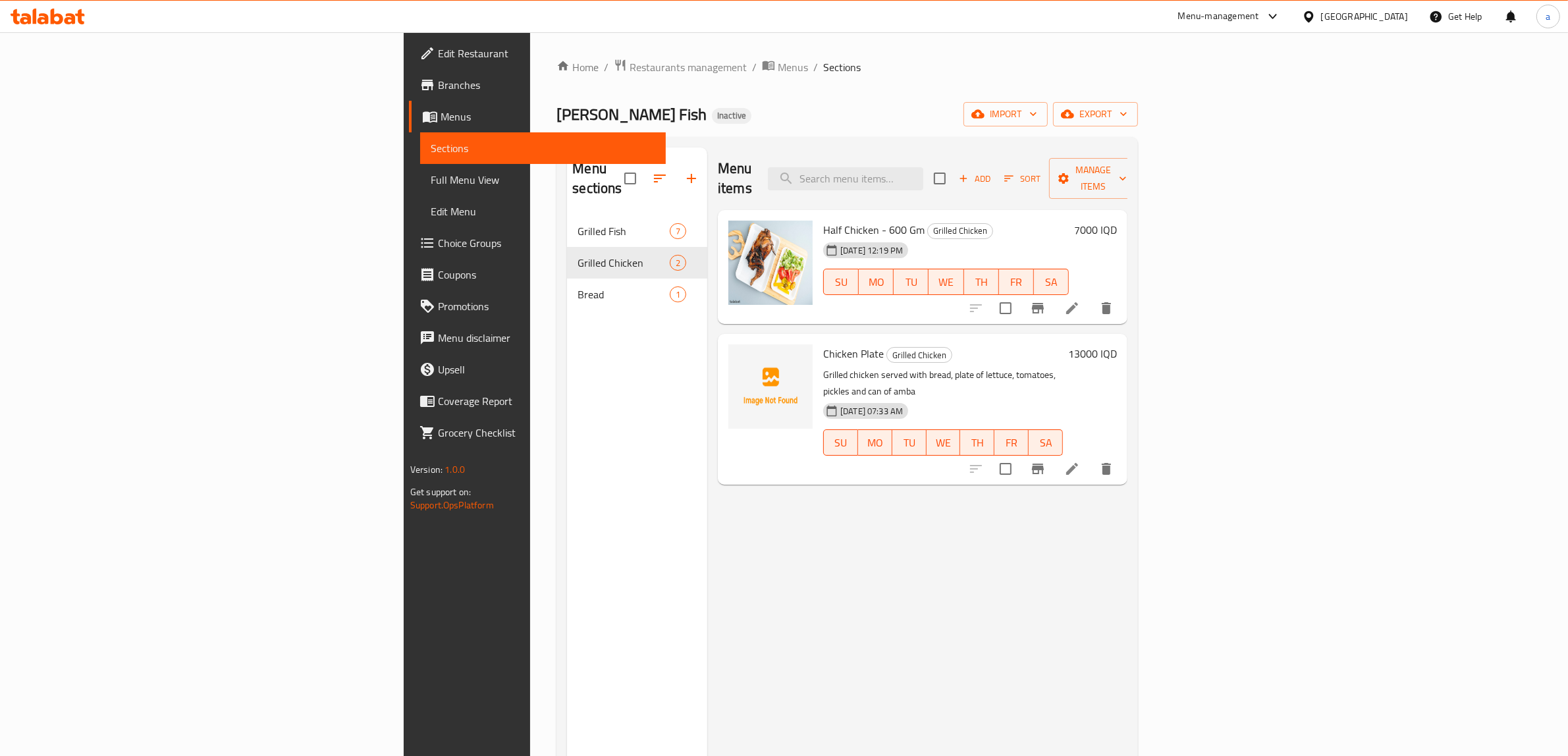
click at [438, 83] on span "Branches" at bounding box center [547, 85] width 218 height 16
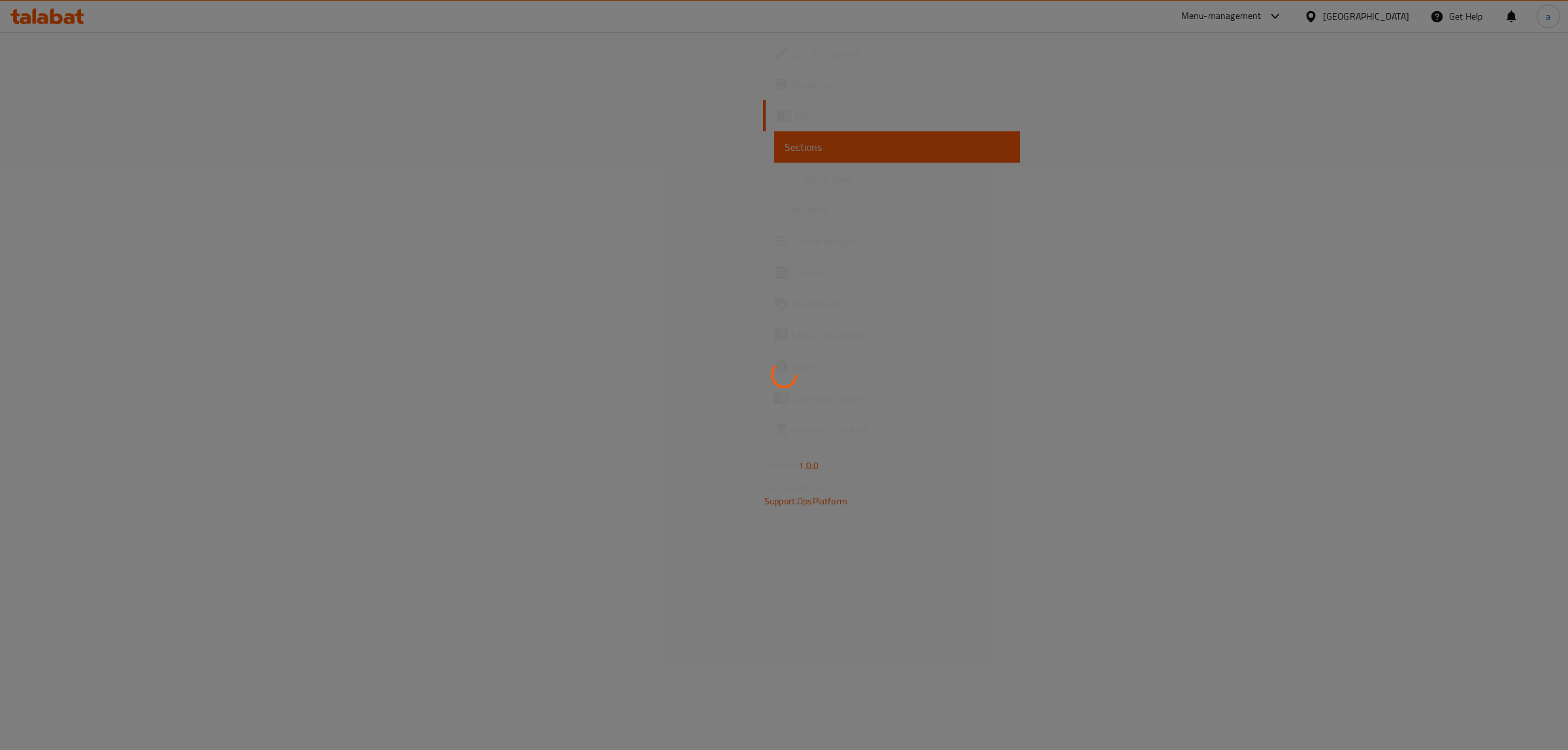
click at [77, 90] on div at bounding box center [784, 375] width 1568 height 750
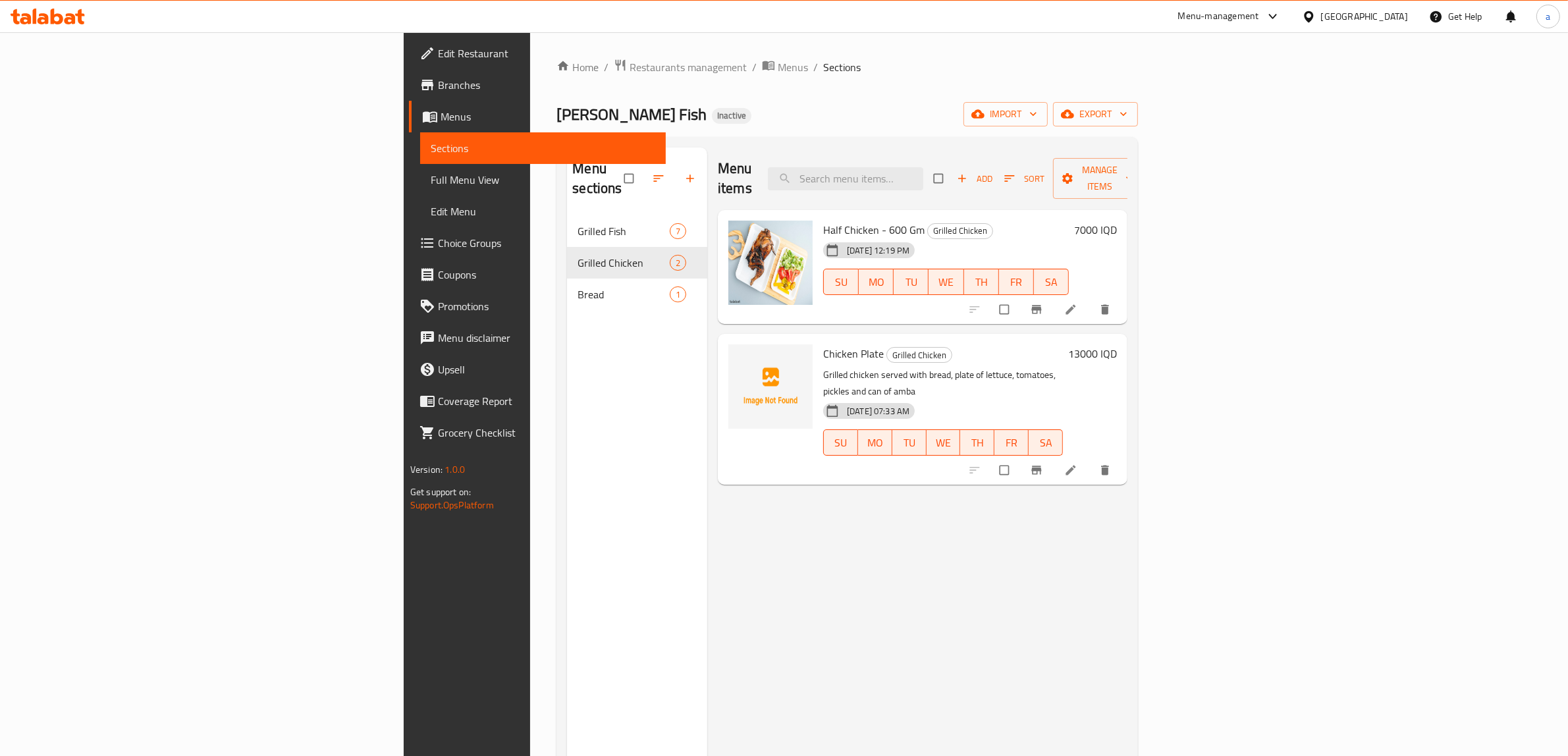
click at [438, 91] on span "Branches" at bounding box center [547, 85] width 218 height 16
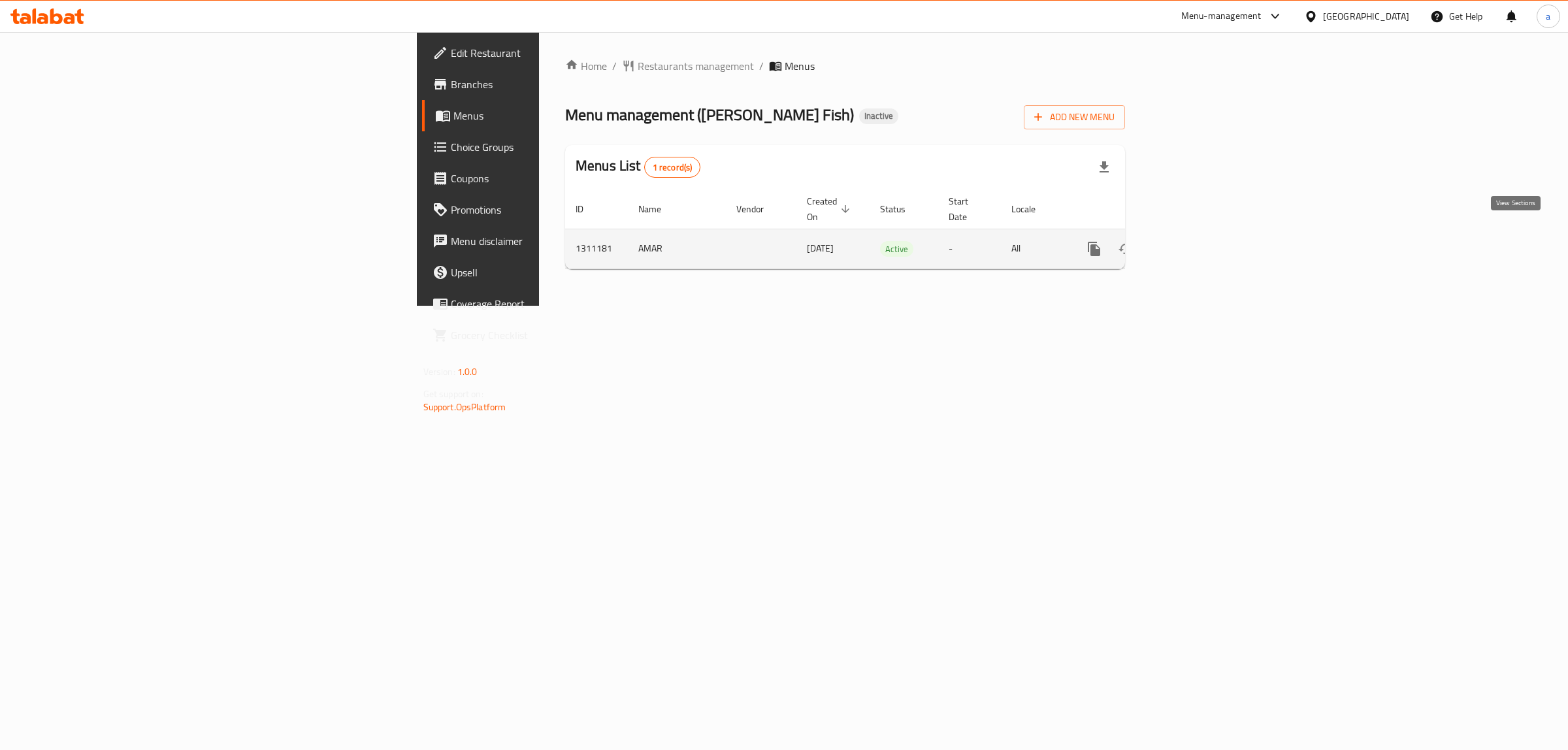
click at [1204, 239] on link "enhanced table" at bounding box center [1188, 249] width 31 height 31
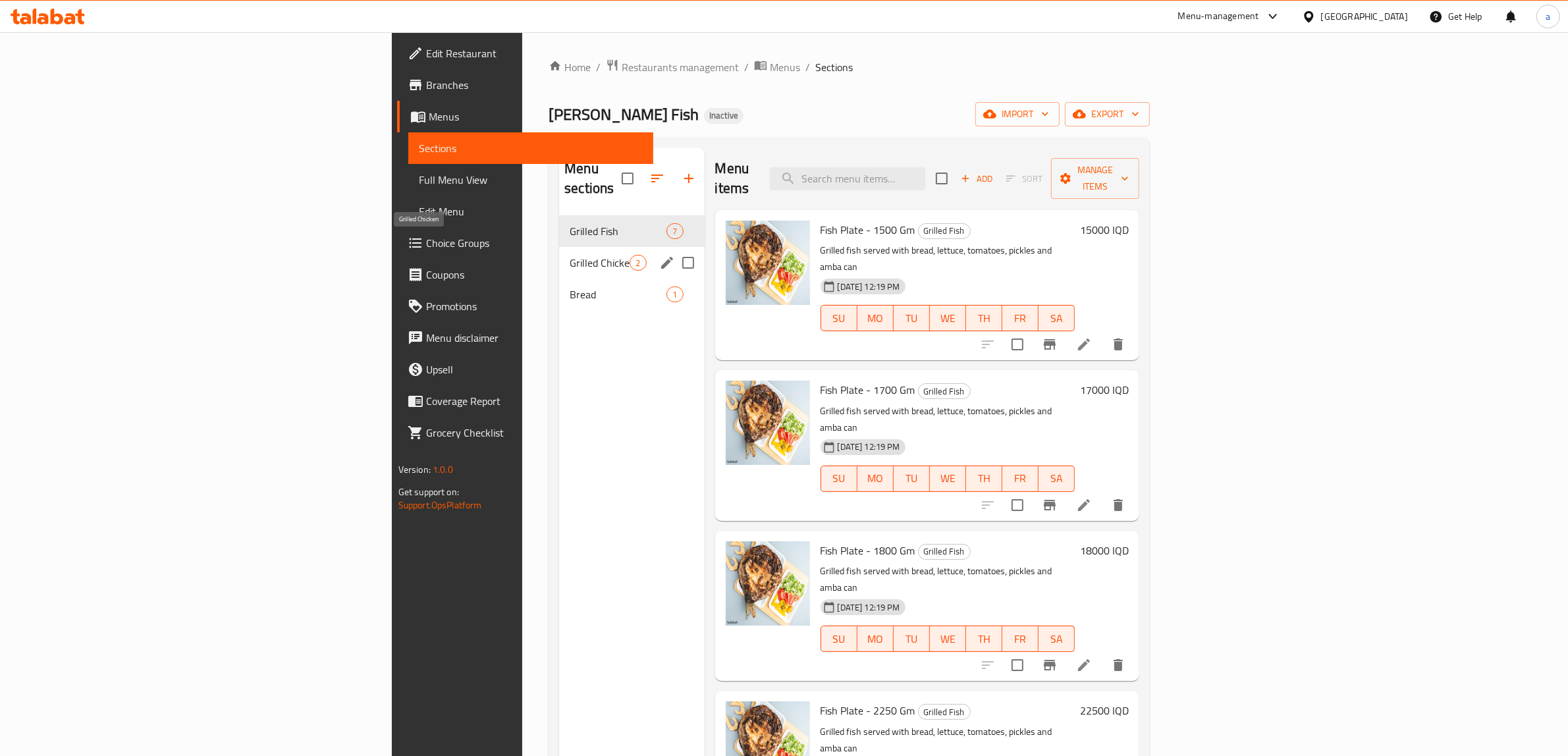
click at [570, 255] on span "Grilled Chicken" at bounding box center [599, 263] width 60 height 16
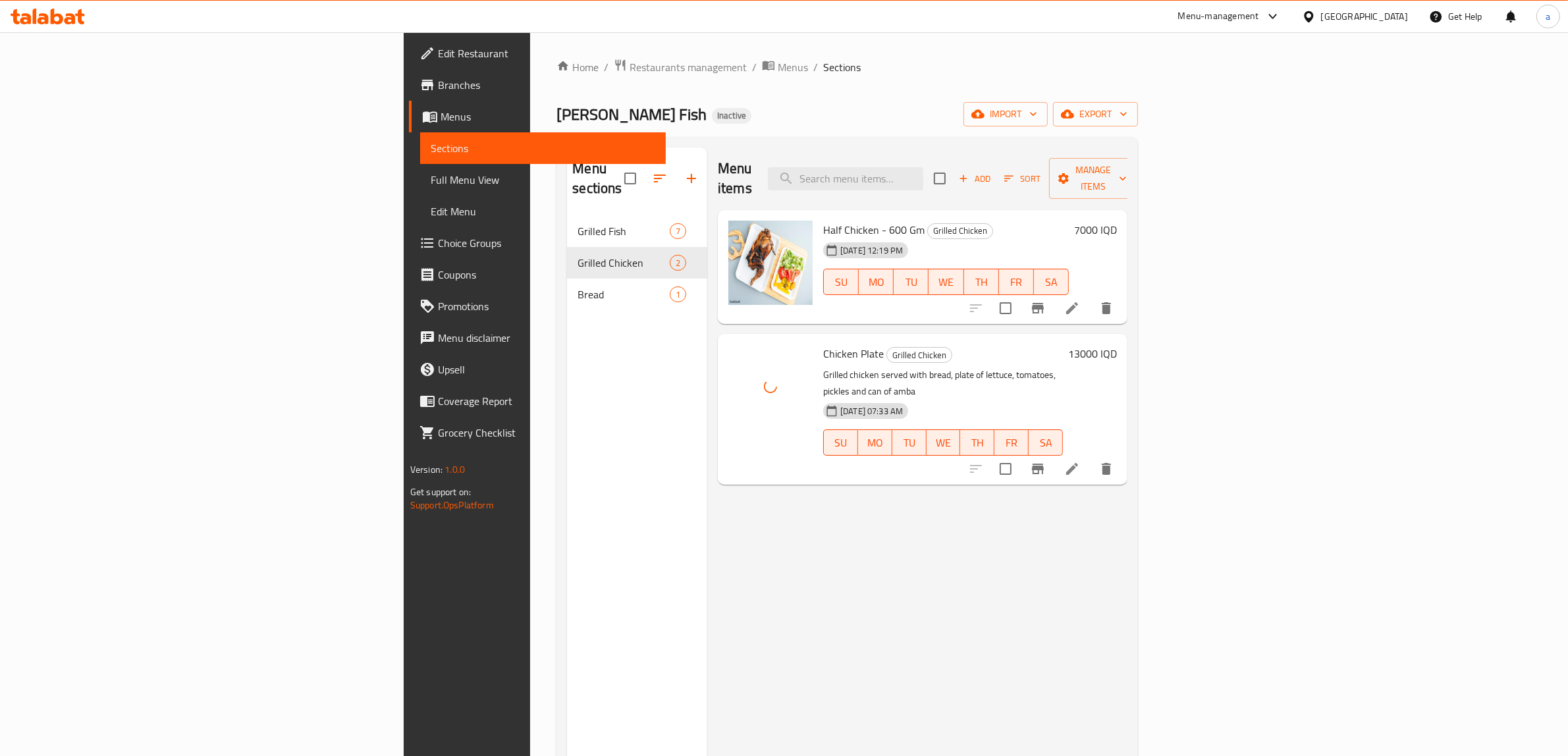
click at [431, 183] on span "Full Menu View" at bounding box center [543, 180] width 225 height 16
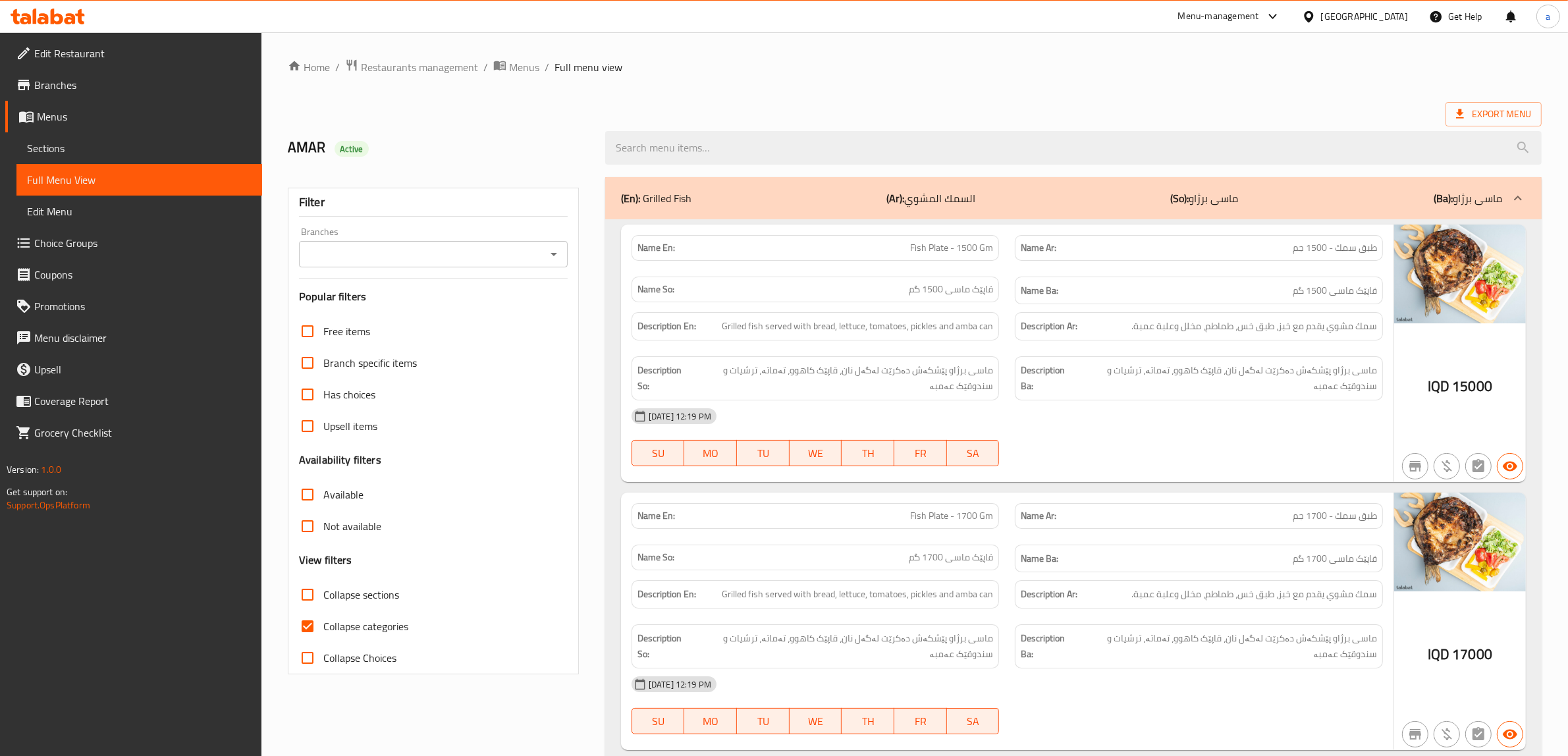
click at [308, 627] on input "Collapse categories" at bounding box center [307, 626] width 32 height 32
checkbox input "false"
click at [561, 252] on button "Open" at bounding box center [554, 254] width 18 height 18
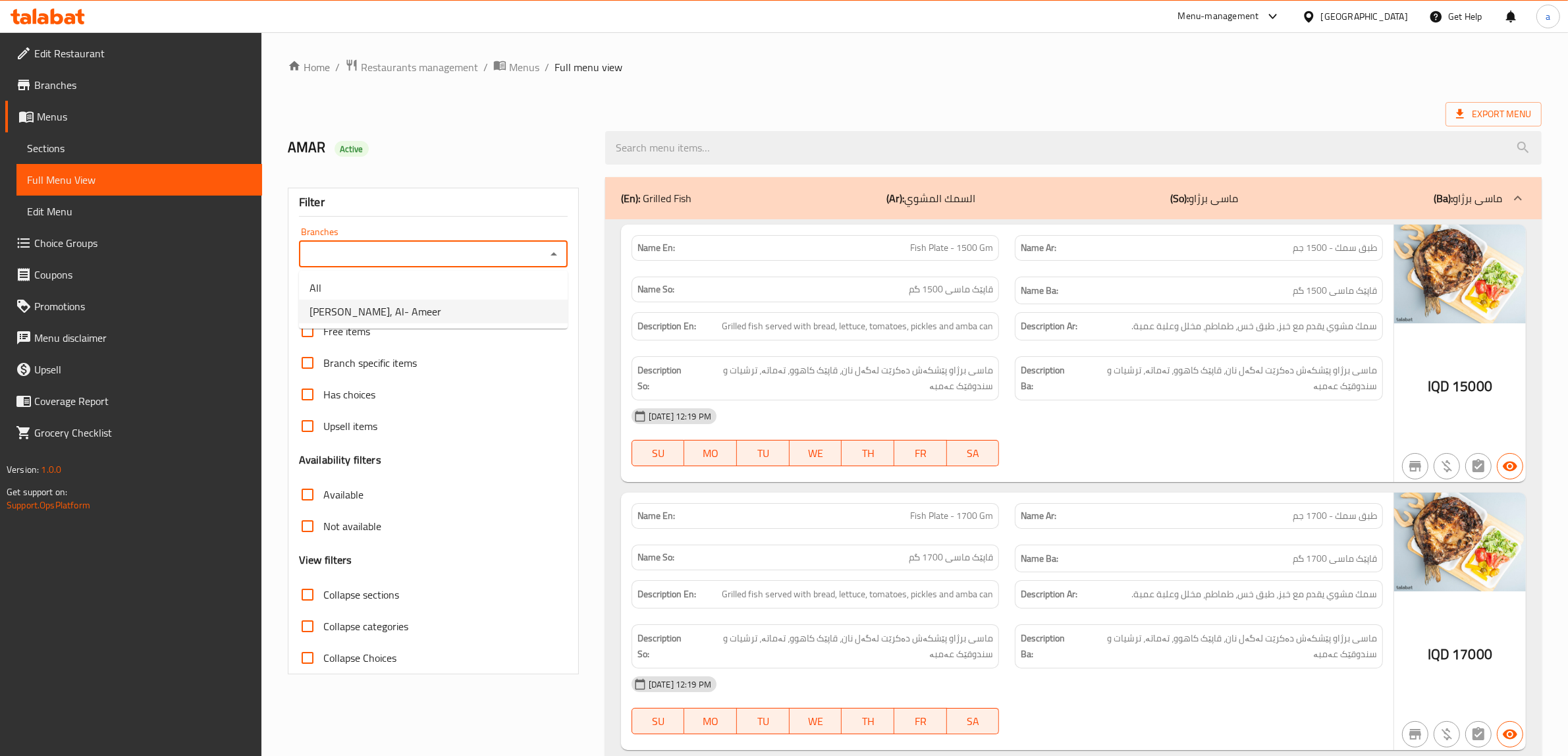
click at [496, 314] on li "[PERSON_NAME], Al- Ameer" at bounding box center [433, 312] width 269 height 24
type input "[PERSON_NAME], Al- Ameer"
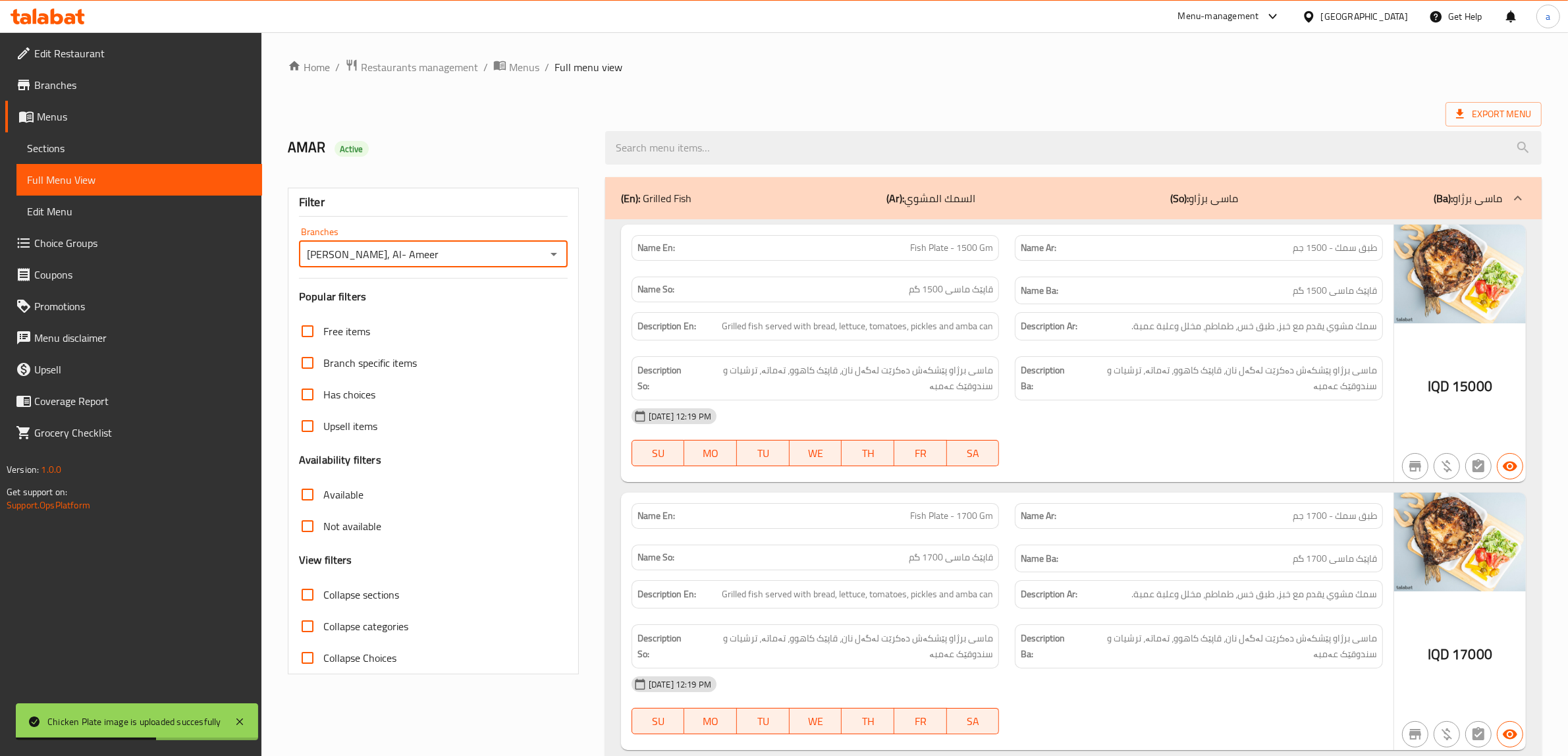
click at [305, 591] on input "Collapse sections" at bounding box center [307, 595] width 32 height 32
checkbox input "true"
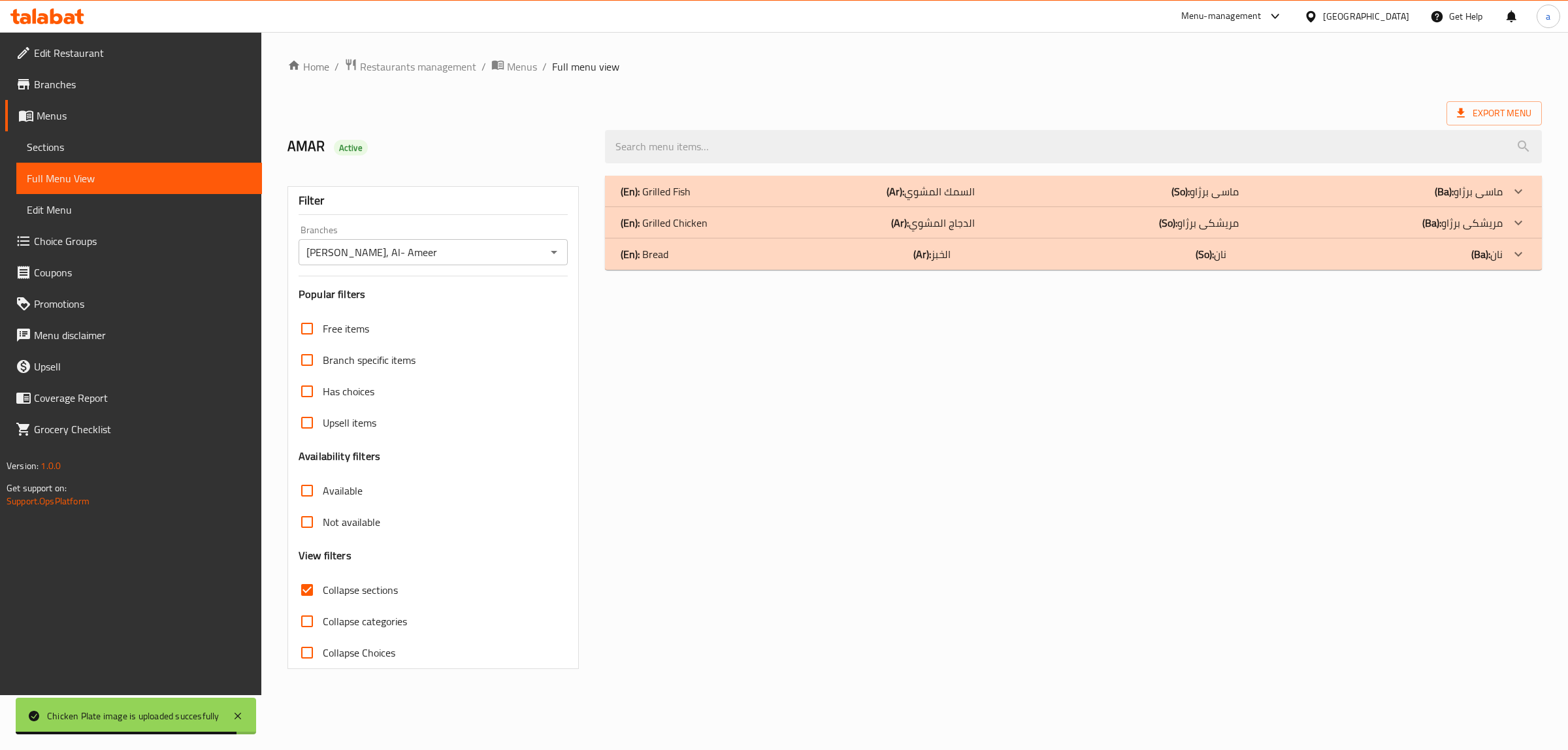
click at [758, 207] on div "(En): Grilled Chicken (Ar): الدجاج المشوي (So): مریشکی برژاو (Ba): مریشکی برژاو" at bounding box center [1074, 222] width 937 height 31
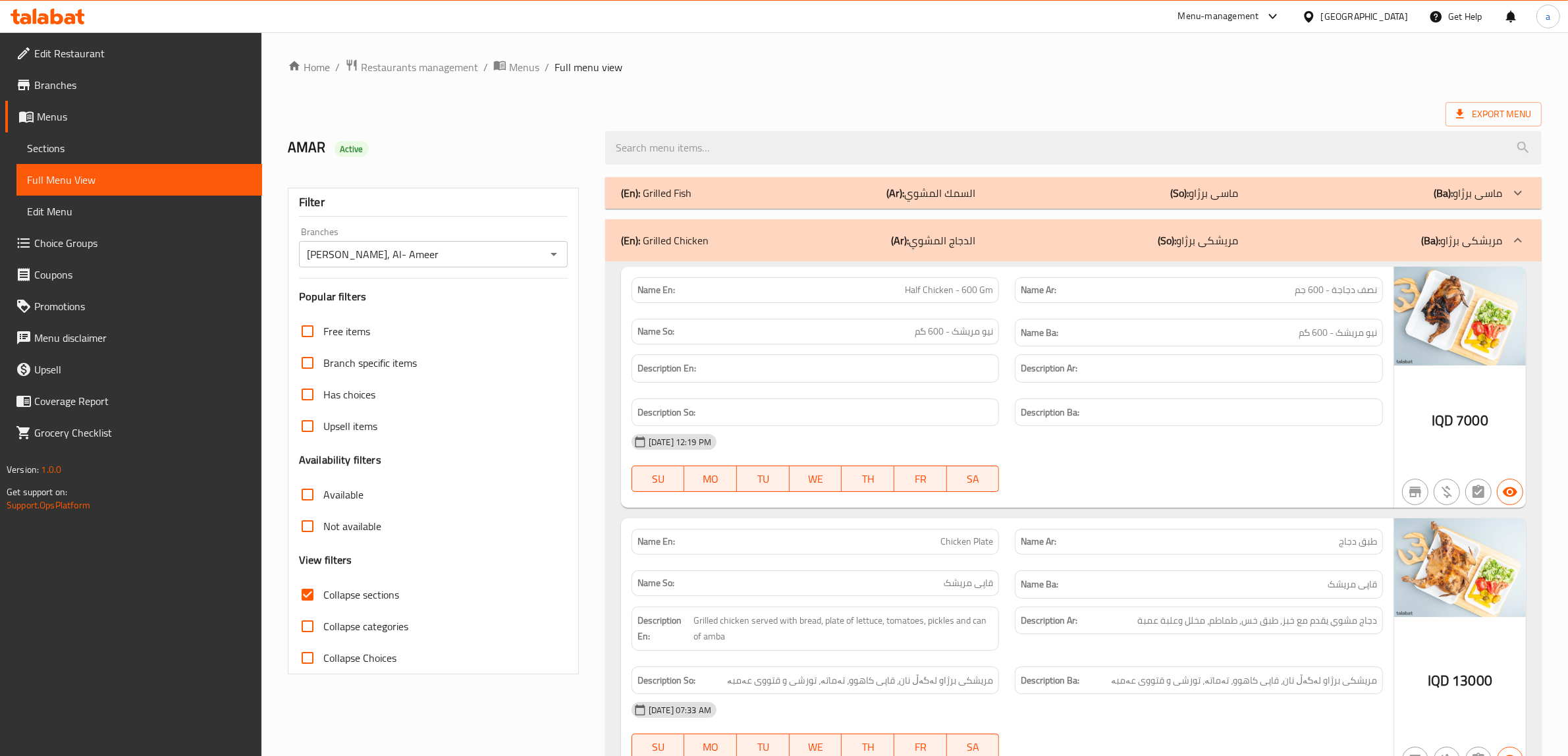
click at [120, 61] on link "Edit Restaurant" at bounding box center [134, 53] width 257 height 32
